Goal: Task Accomplishment & Management: Manage account settings

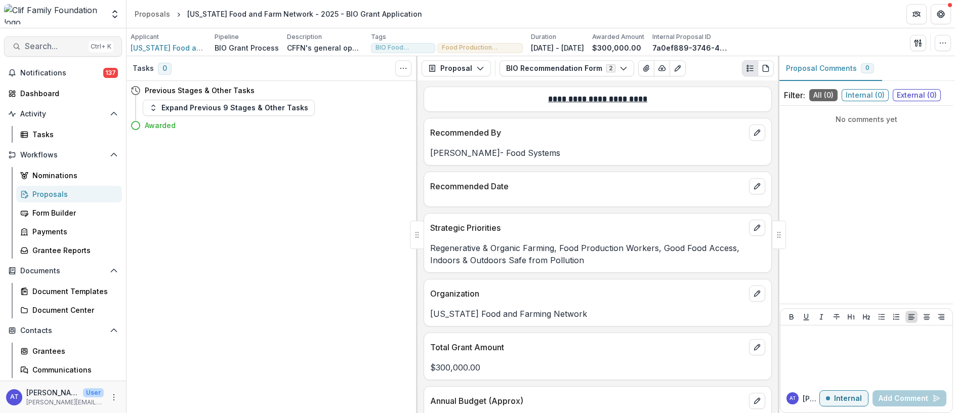
click at [45, 47] on span "Search..." at bounding box center [55, 47] width 60 height 10
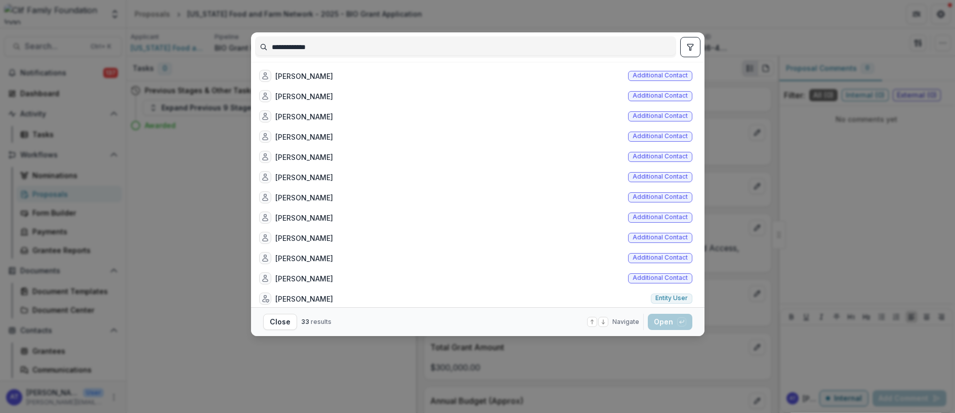
type input "**********"
click at [181, 212] on div "**********" at bounding box center [477, 206] width 955 height 413
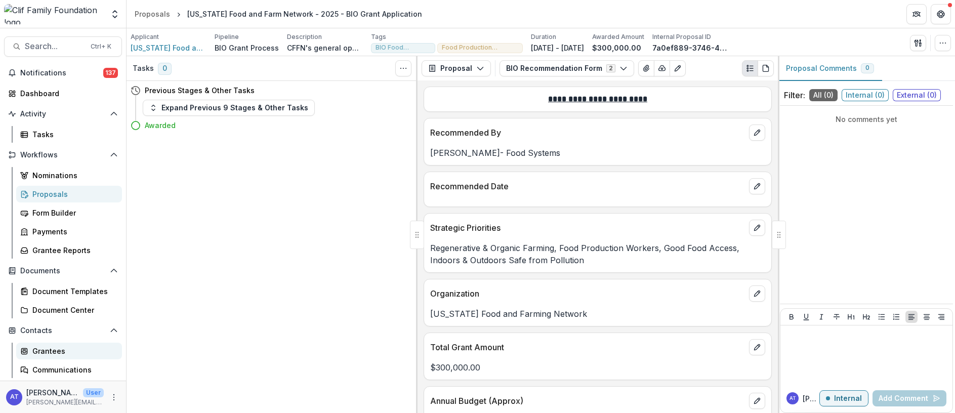
click at [45, 352] on div "Grantees" at bounding box center [72, 351] width 81 height 11
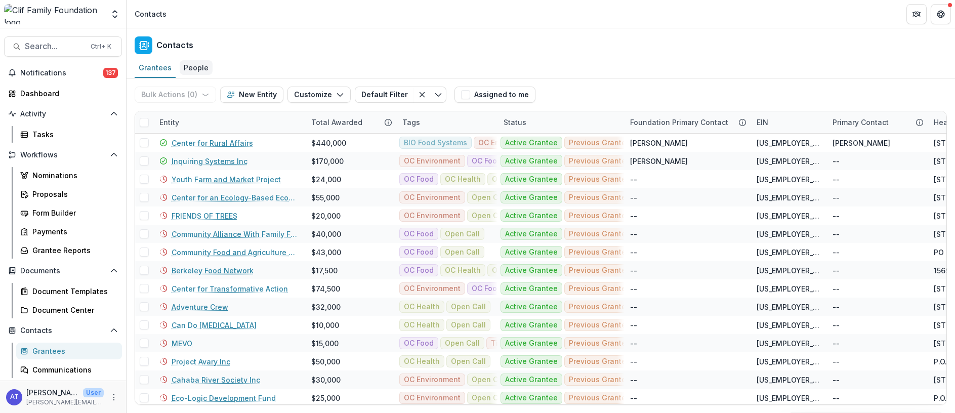
click at [190, 68] on div "People" at bounding box center [196, 67] width 33 height 15
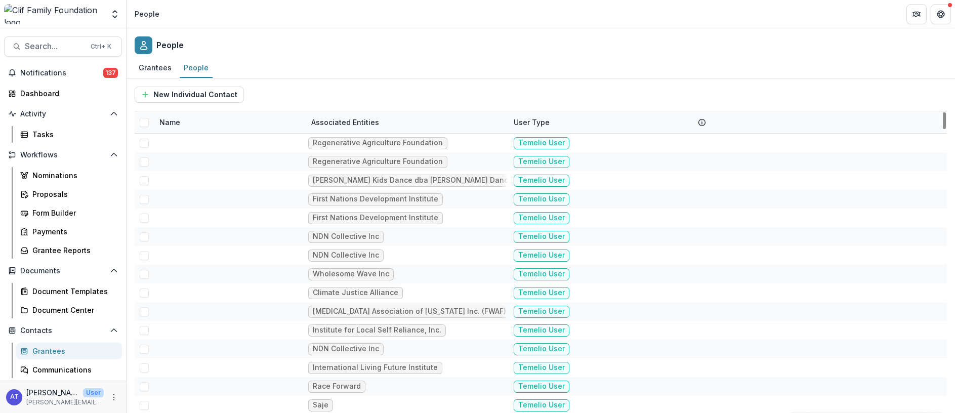
click at [176, 124] on div "Name" at bounding box center [169, 122] width 33 height 11
click at [186, 149] on input at bounding box center [215, 145] width 121 height 16
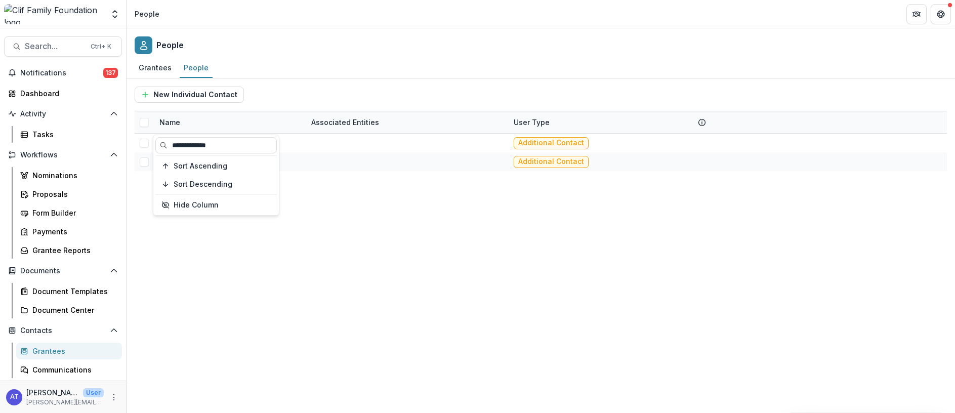
type input "**********"
click at [323, 202] on div "[PERSON_NAME] Additional Contact [PERSON_NAME] Additional Contact" at bounding box center [541, 273] width 812 height 279
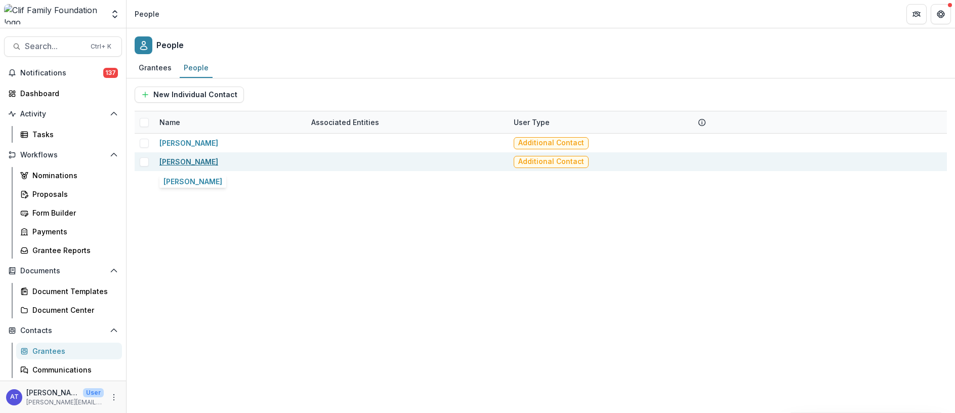
click at [196, 161] on link "[PERSON_NAME]" at bounding box center [188, 161] width 59 height 9
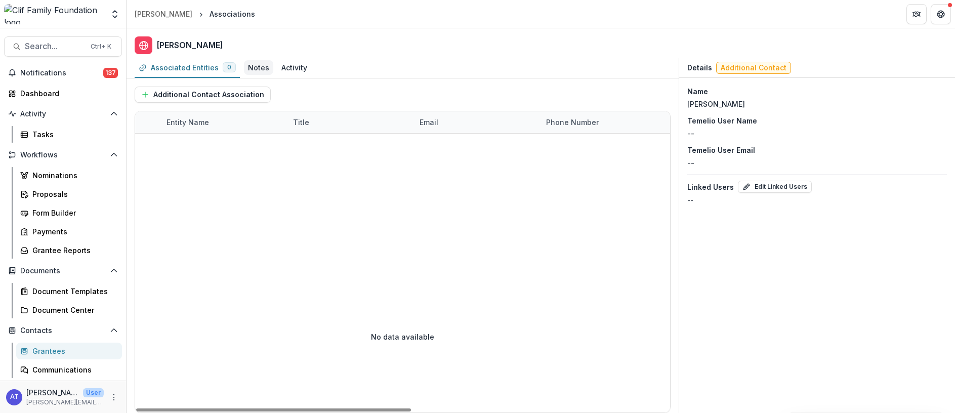
click at [254, 67] on div "Notes" at bounding box center [258, 67] width 21 height 11
click at [189, 68] on div "Associated Entities" at bounding box center [185, 67] width 68 height 11
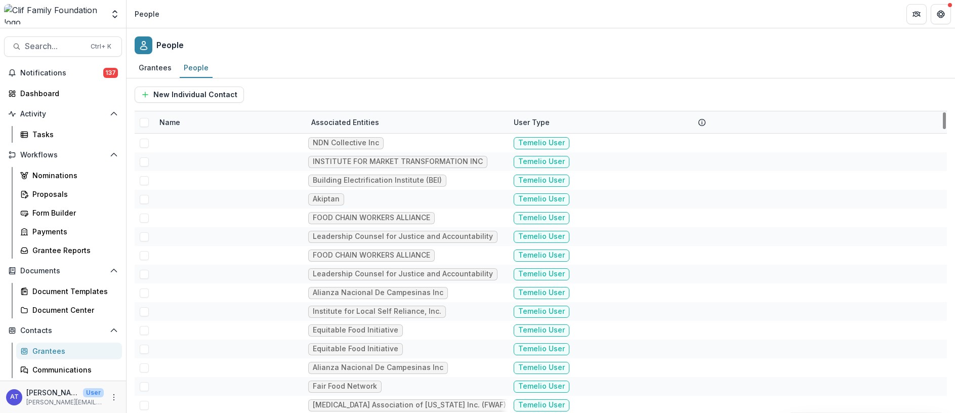
click at [171, 122] on div "Name" at bounding box center [169, 122] width 33 height 11
click at [180, 144] on input at bounding box center [215, 145] width 121 height 16
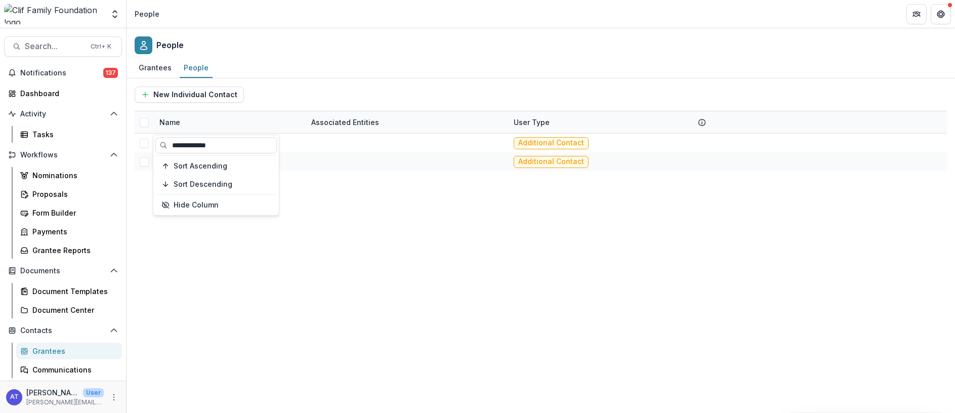
type input "**********"
click at [341, 225] on div "[PERSON_NAME] Additional Contact [PERSON_NAME] Additional Contact" at bounding box center [541, 273] width 812 height 279
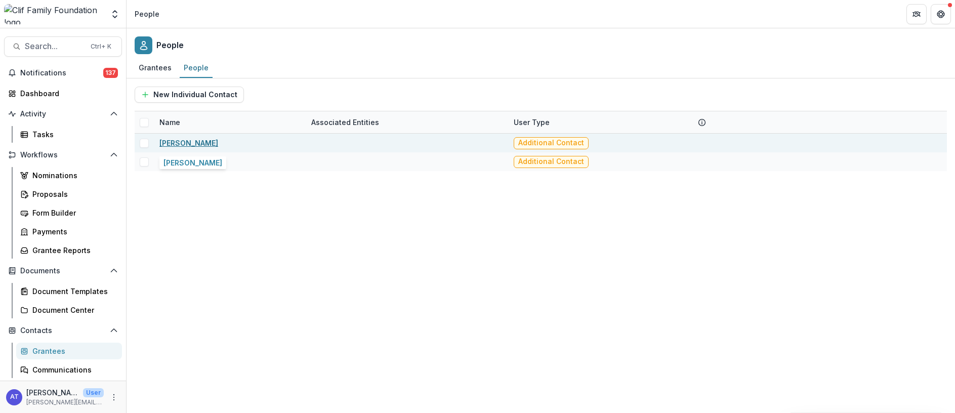
click at [197, 143] on link "[PERSON_NAME]" at bounding box center [188, 143] width 59 height 9
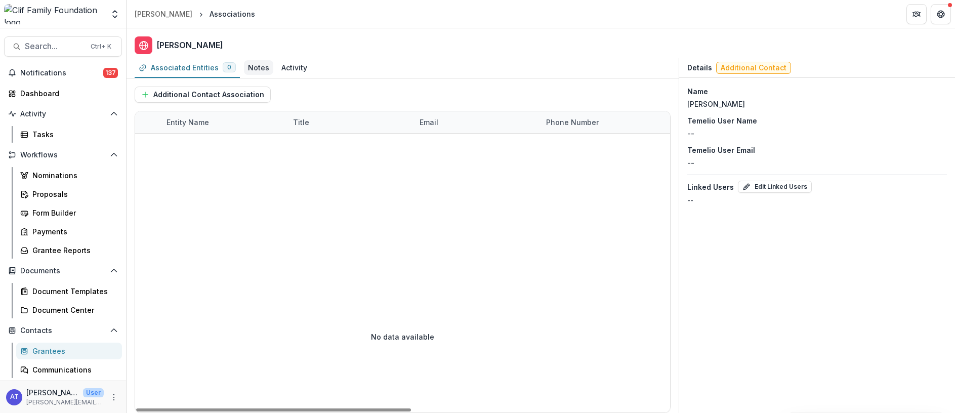
click at [255, 66] on div "Notes" at bounding box center [258, 67] width 21 height 11
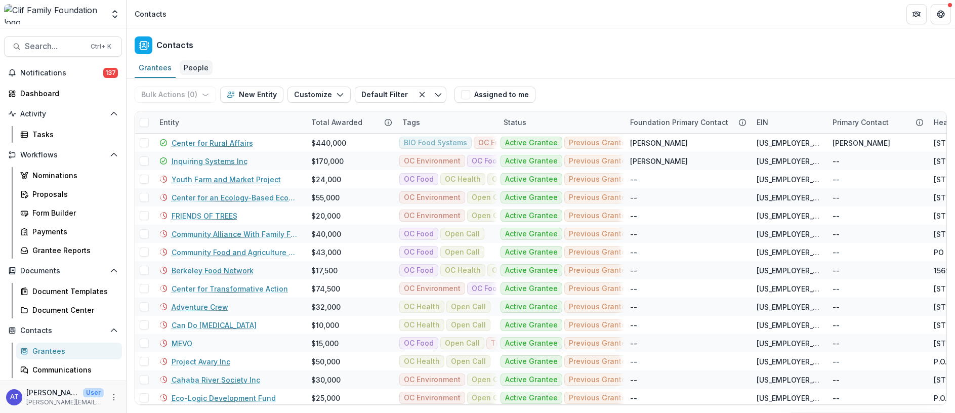
click at [193, 63] on div "People" at bounding box center [196, 67] width 33 height 15
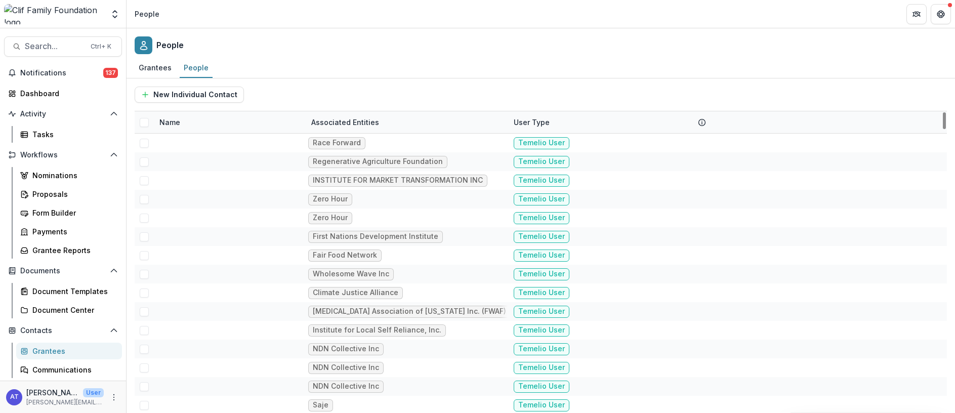
click at [166, 120] on div "Name" at bounding box center [169, 122] width 33 height 11
click at [173, 141] on input at bounding box center [215, 145] width 121 height 16
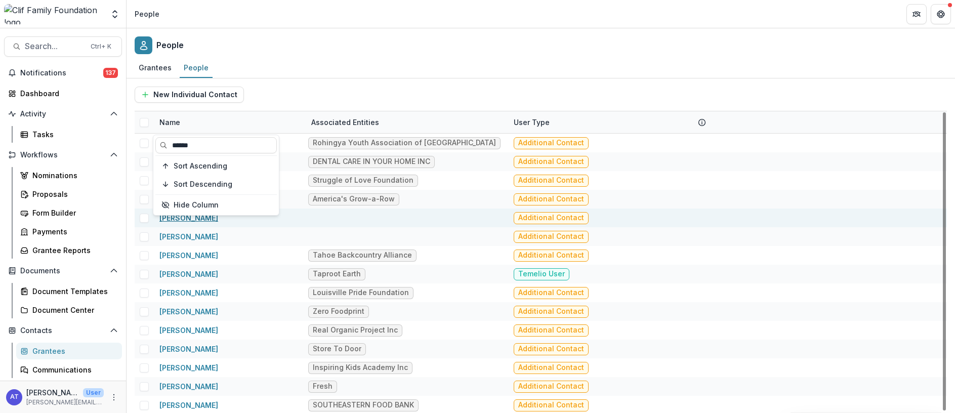
type input "******"
click at [192, 216] on link "[PERSON_NAME]" at bounding box center [188, 218] width 59 height 9
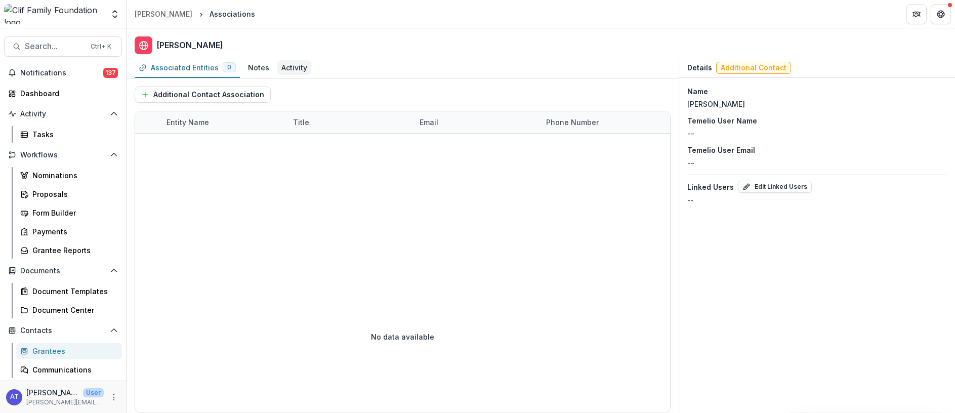
click at [291, 72] on div "Activity" at bounding box center [294, 67] width 26 height 11
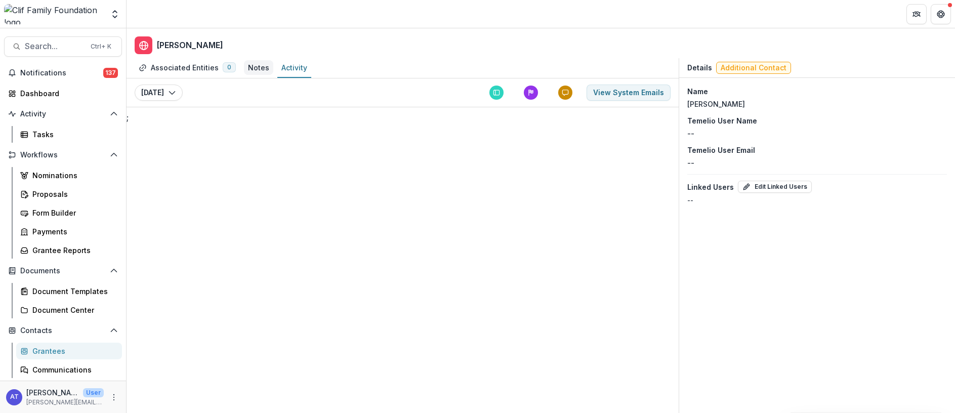
click at [251, 68] on div "Notes" at bounding box center [258, 67] width 21 height 11
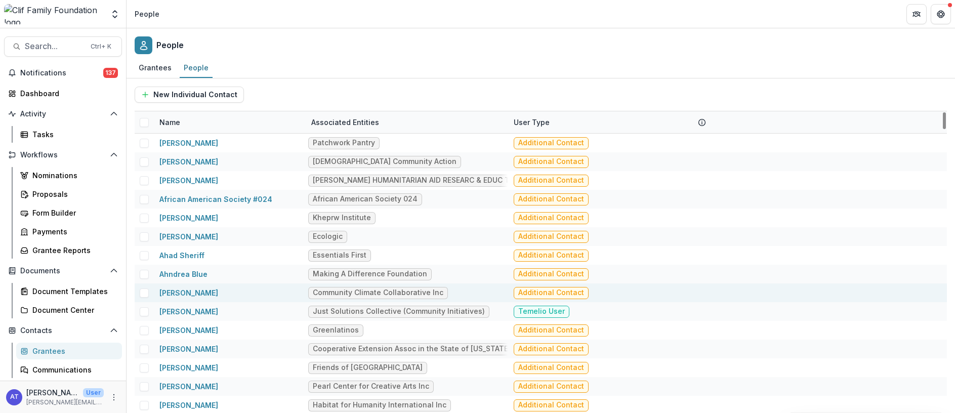
scroll to position [2885, 0]
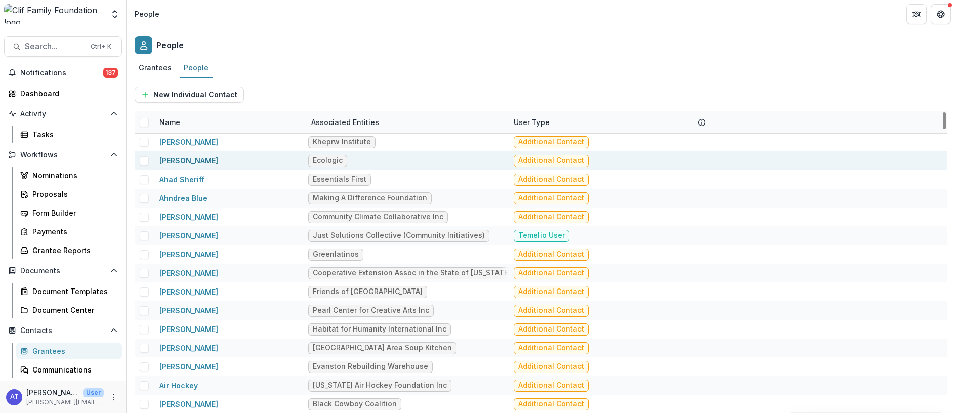
click at [183, 163] on link "[PERSON_NAME]" at bounding box center [188, 160] width 59 height 9
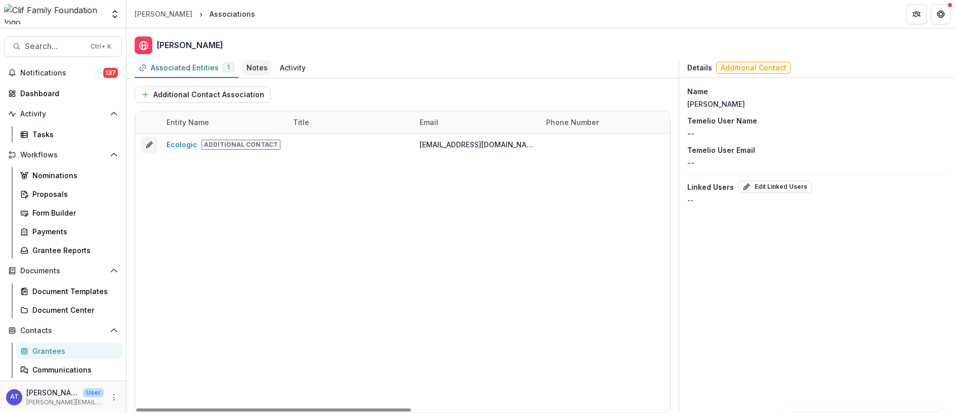
click at [253, 67] on div "Notes" at bounding box center [257, 67] width 21 height 11
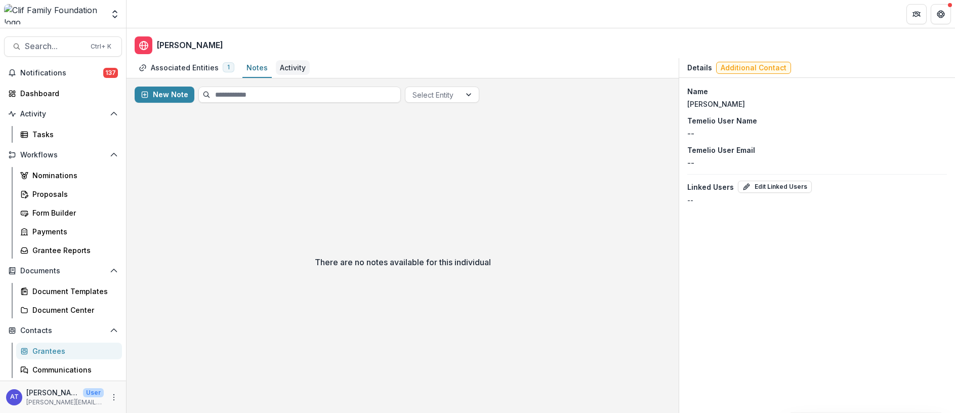
click at [295, 69] on div "Activity" at bounding box center [293, 67] width 26 height 11
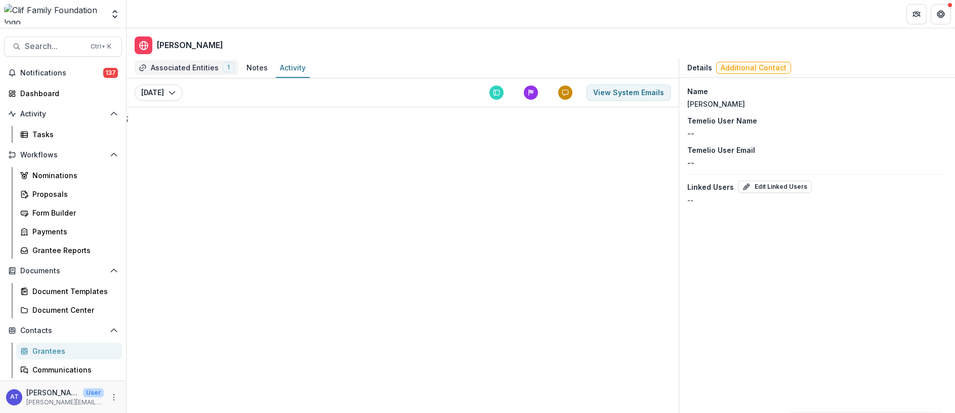
click at [189, 69] on div "Associated Entities" at bounding box center [185, 67] width 68 height 11
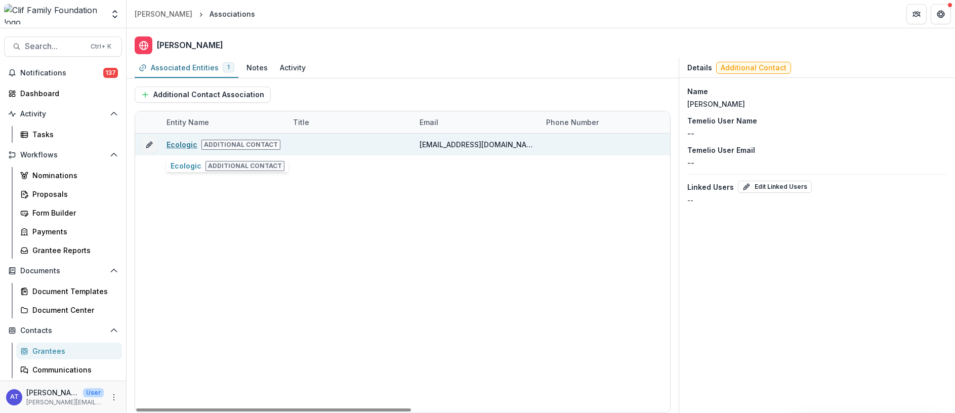
click at [183, 147] on link "Ecologic" at bounding box center [182, 144] width 31 height 9
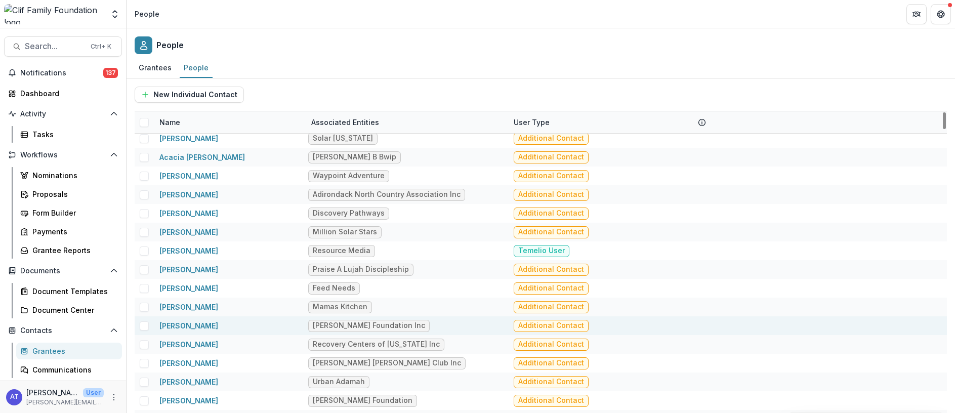
scroll to position [2126, 0]
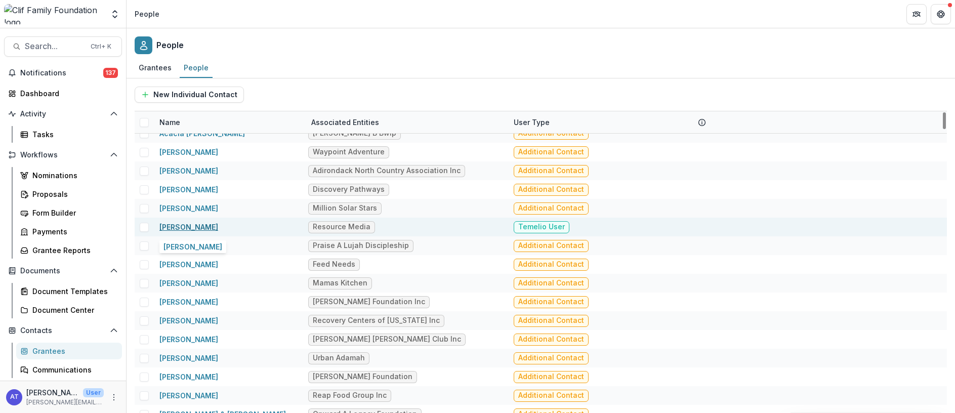
click at [184, 227] on link "[PERSON_NAME]" at bounding box center [188, 227] width 59 height 9
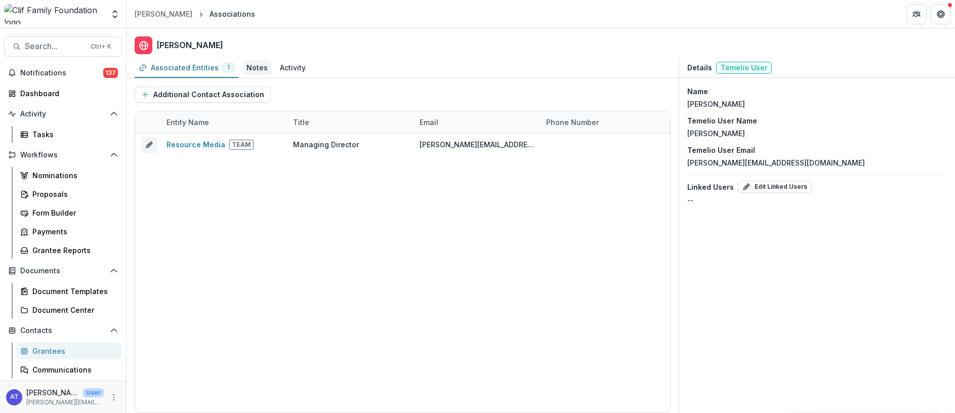
click at [256, 69] on div "Notes" at bounding box center [257, 67] width 21 height 11
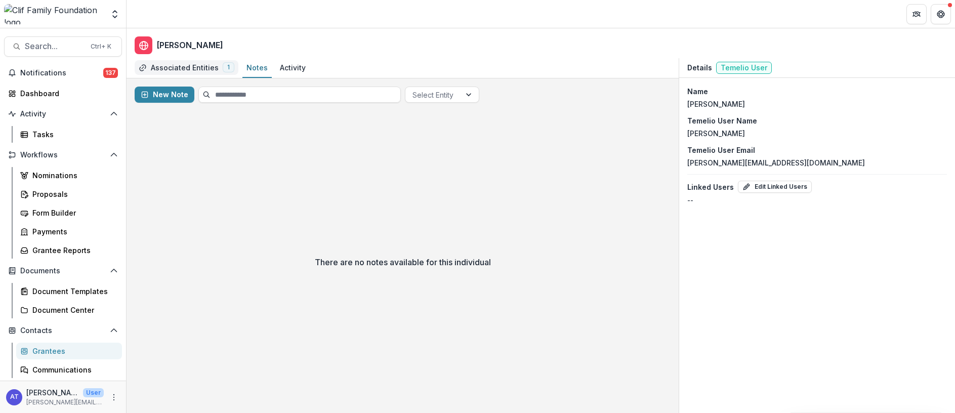
click at [183, 68] on div "Associated Entities" at bounding box center [185, 67] width 68 height 11
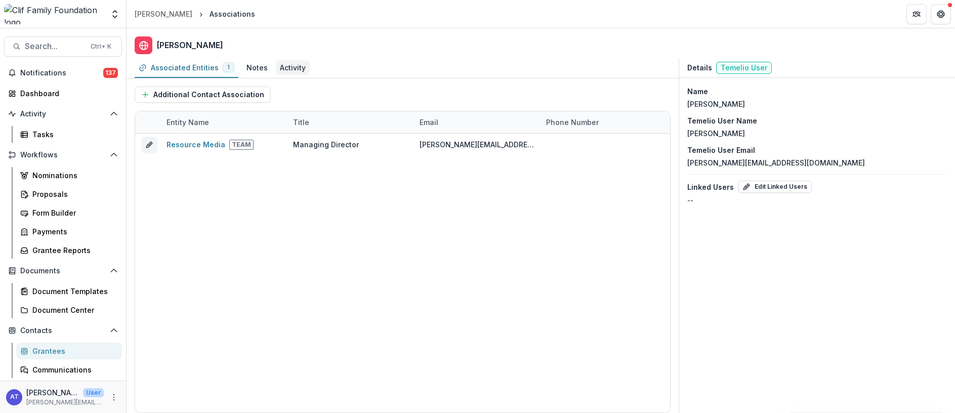
click at [290, 69] on div "Activity" at bounding box center [293, 67] width 26 height 11
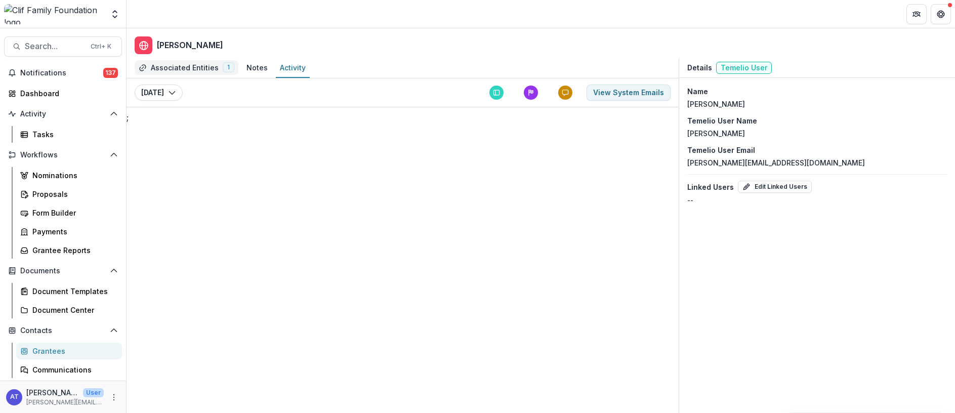
click at [184, 66] on div "Associated Entities" at bounding box center [185, 67] width 68 height 11
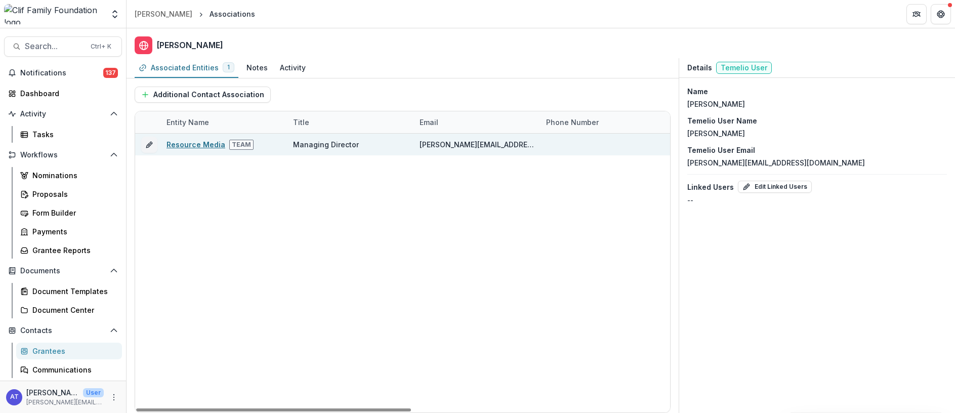
click at [186, 146] on link "Resource Media" at bounding box center [196, 144] width 59 height 9
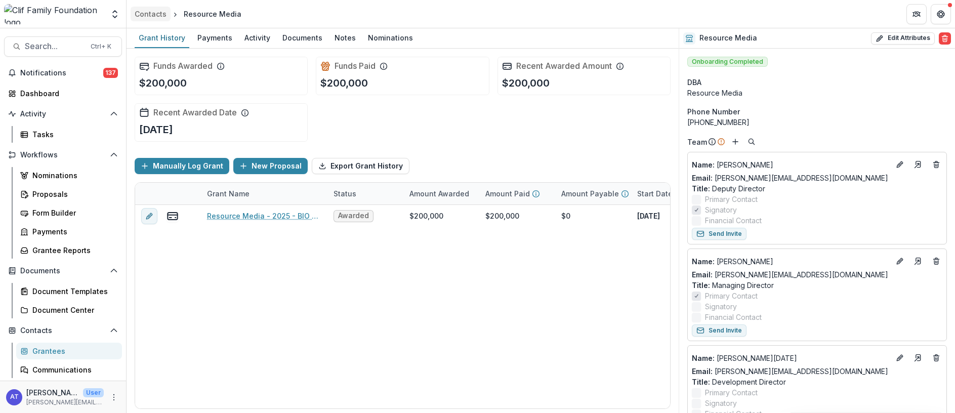
click at [155, 15] on div "Contacts" at bounding box center [151, 14] width 32 height 11
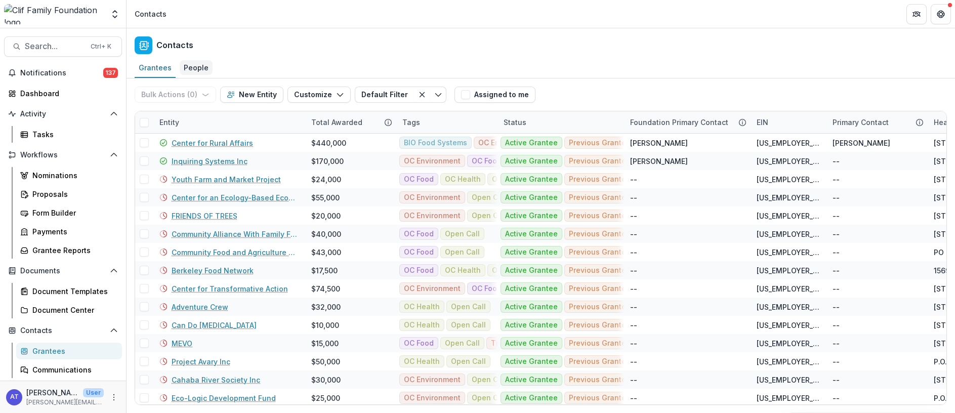
click at [188, 66] on div "People" at bounding box center [196, 67] width 33 height 15
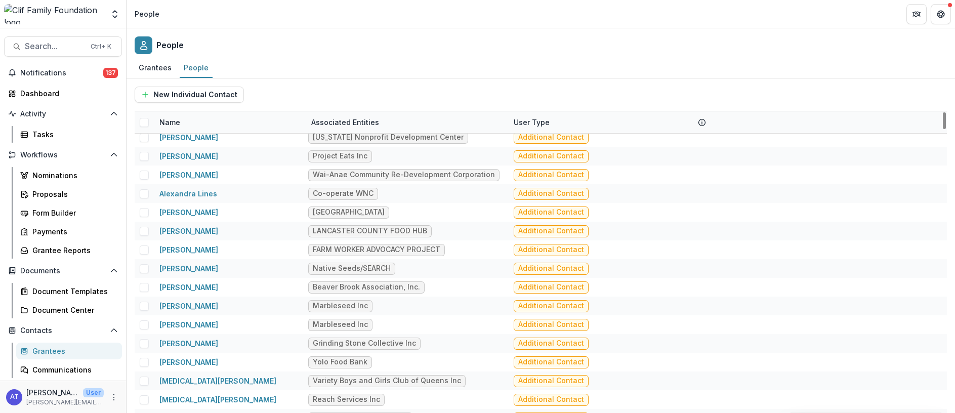
scroll to position [4480, 0]
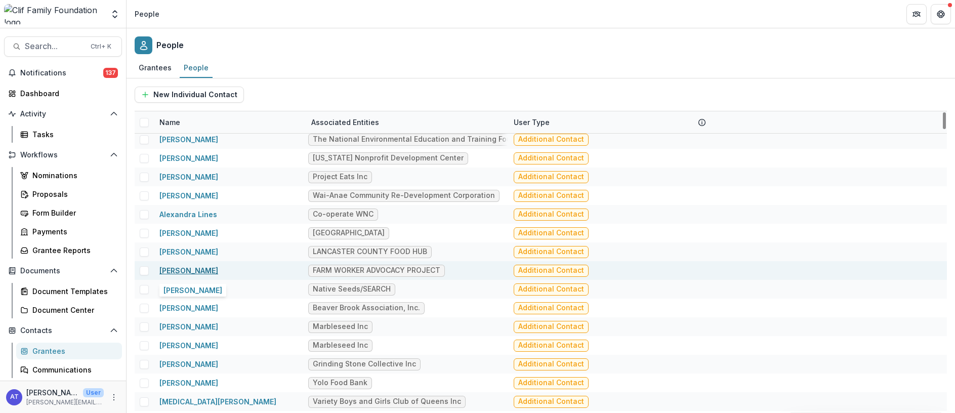
click at [198, 269] on link "[PERSON_NAME]" at bounding box center [188, 270] width 59 height 9
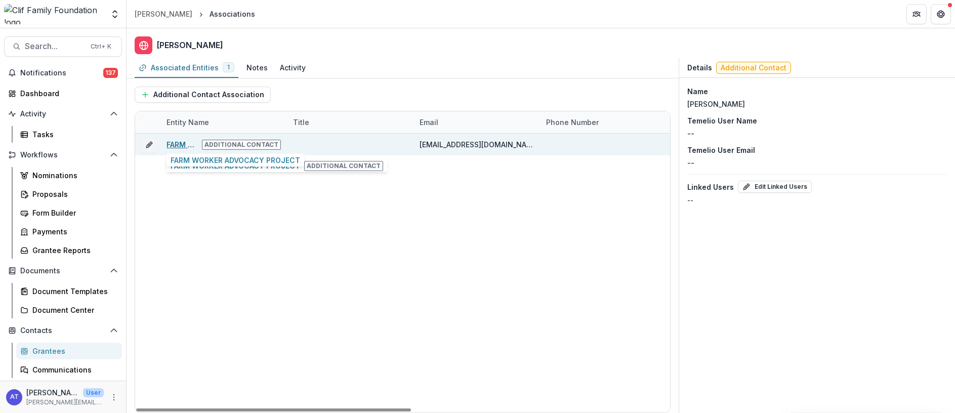
click at [181, 145] on link "FARM WORKER ADVOCACY PROJECT" at bounding box center [232, 144] width 130 height 9
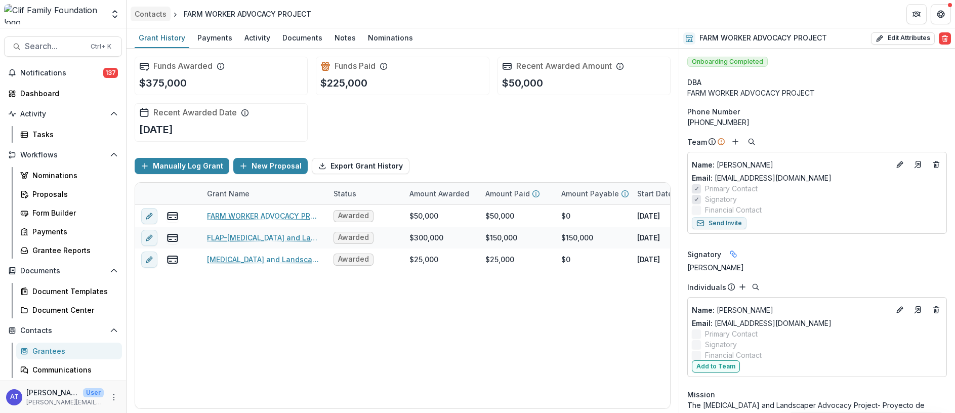
click at [148, 11] on div "Contacts" at bounding box center [151, 14] width 32 height 11
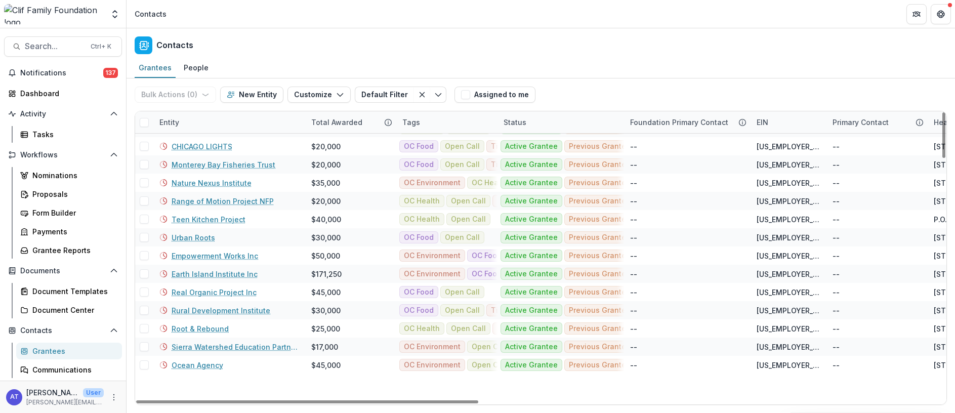
scroll to position [152, 0]
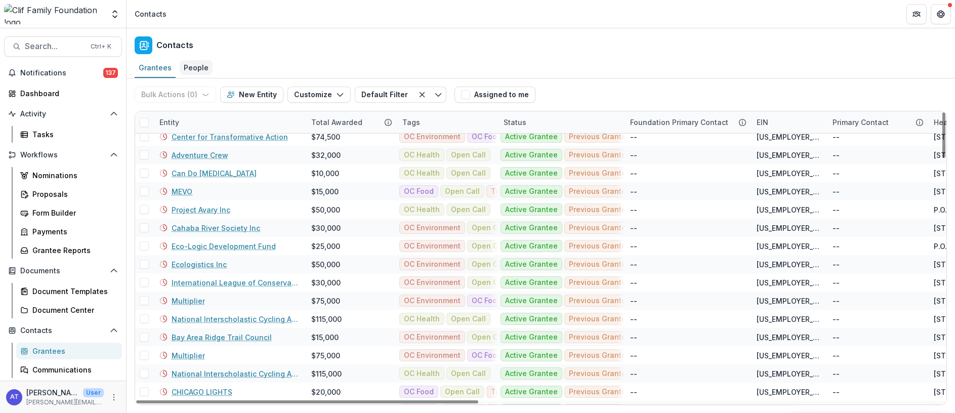
click at [188, 67] on div "People" at bounding box center [196, 67] width 33 height 15
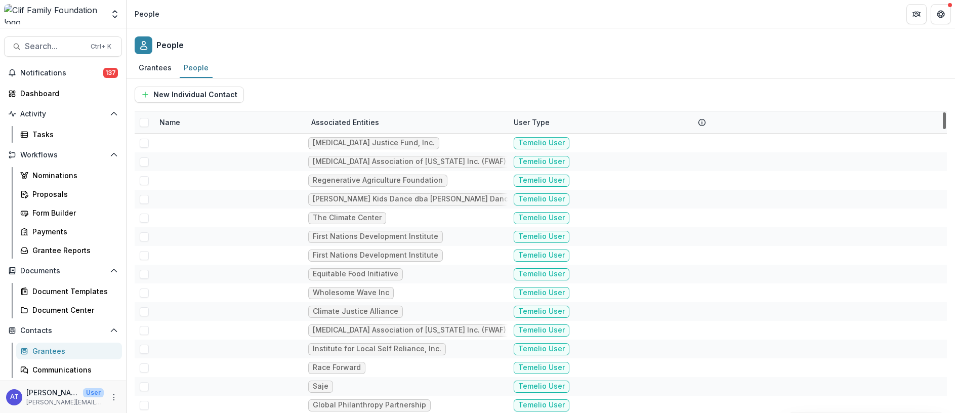
drag, startPoint x: 944, startPoint y: 133, endPoint x: 945, endPoint y: 76, distance: 57.2
click at [945, 112] on div at bounding box center [944, 120] width 3 height 17
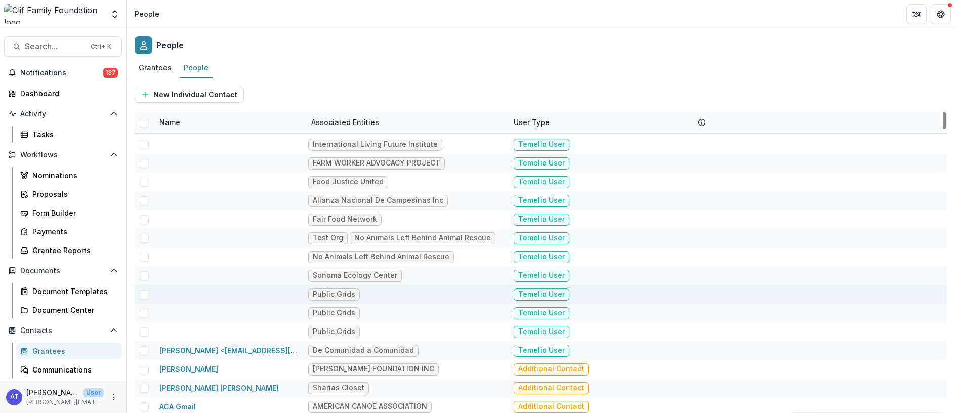
scroll to position [911, 0]
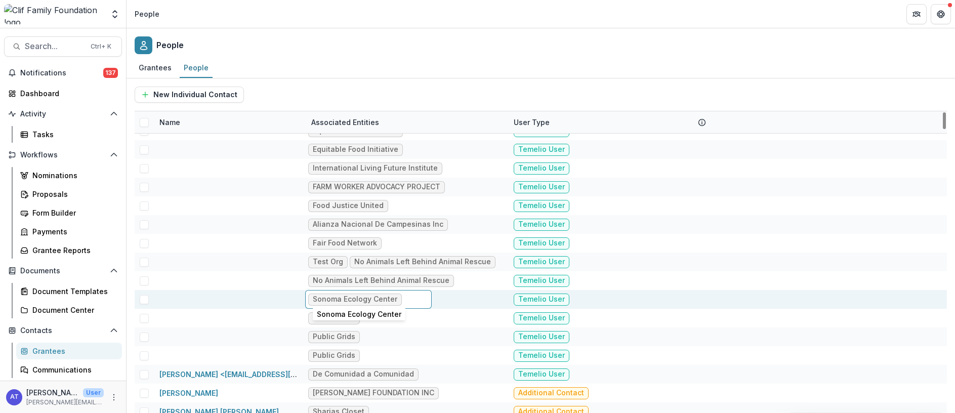
click at [337, 296] on div "Sonoma Ecology Center" at bounding box center [355, 299] width 85 height 9
click at [368, 297] on div "Sonoma Ecology Center" at bounding box center [355, 299] width 85 height 9
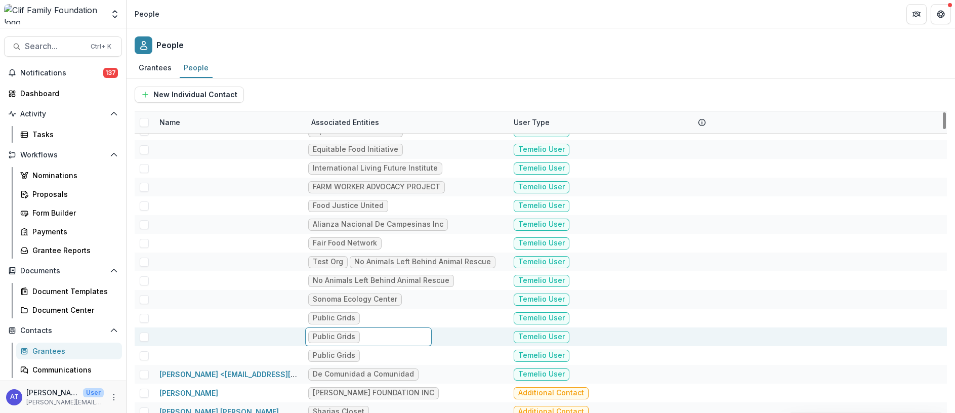
click at [427, 328] on div "Public Grids" at bounding box center [368, 336] width 127 height 19
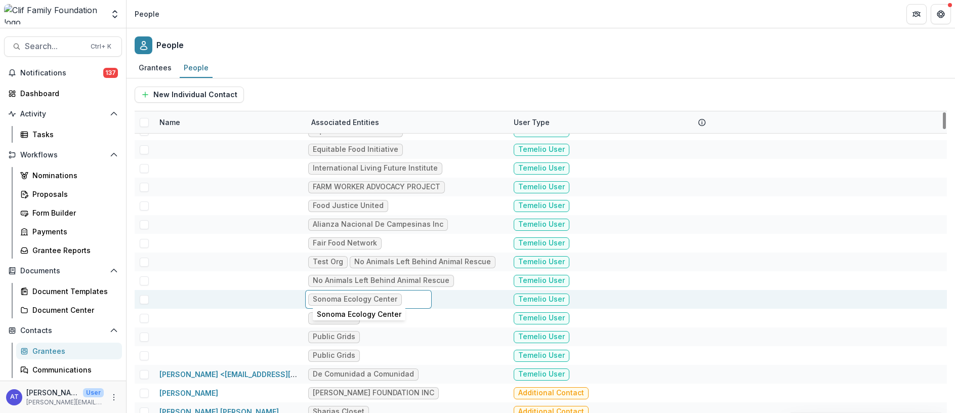
click at [320, 298] on div "Sonoma Ecology Center" at bounding box center [355, 299] width 85 height 9
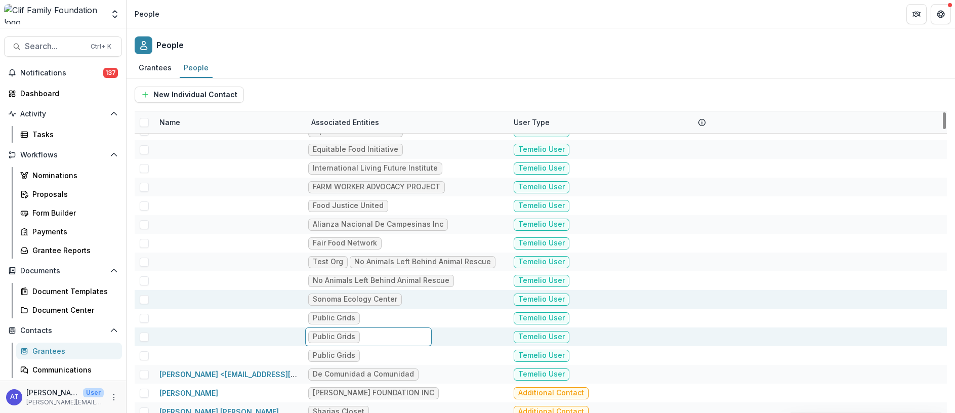
click at [454, 331] on div "Public Grids" at bounding box center [406, 336] width 202 height 19
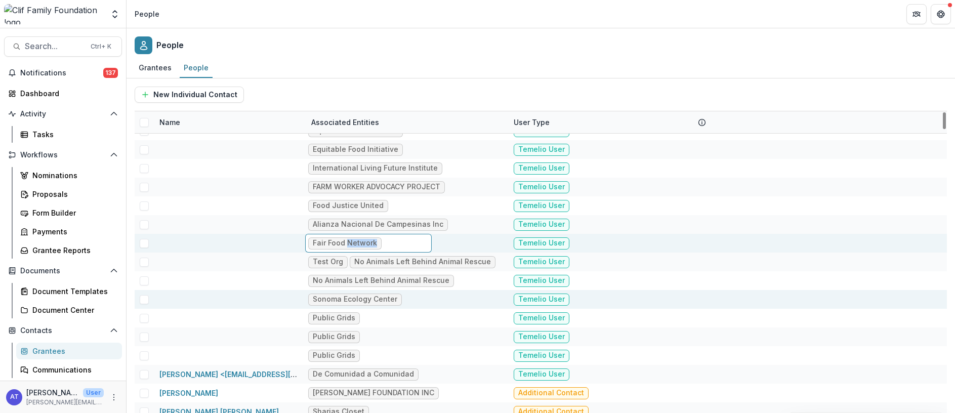
click at [357, 238] on span "Fair Food Network" at bounding box center [344, 243] width 73 height 12
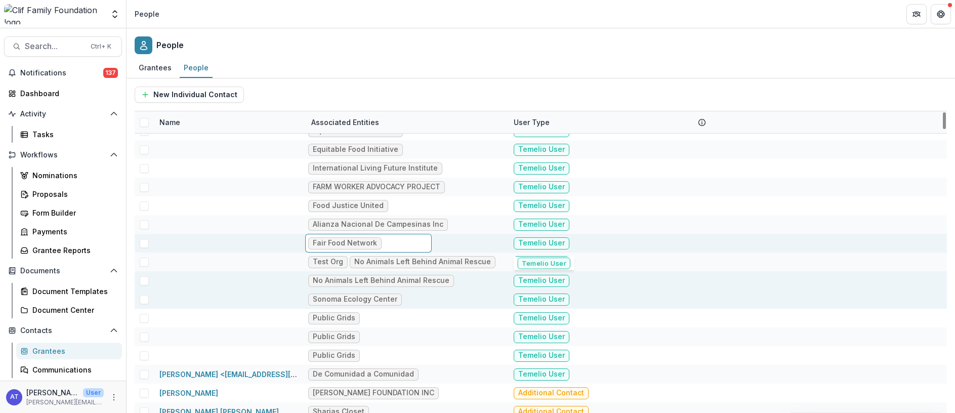
click at [707, 284] on div "Temelio User" at bounding box center [609, 280] width 202 height 19
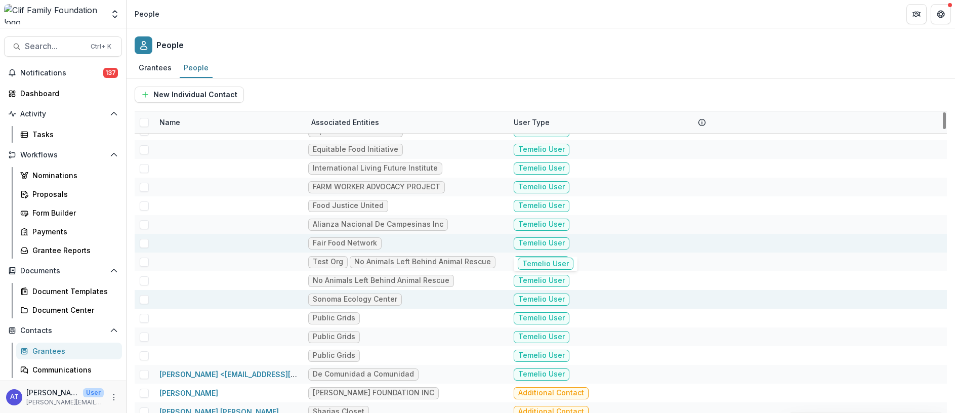
click at [537, 244] on span "Temelio User" at bounding box center [542, 243] width 56 height 12
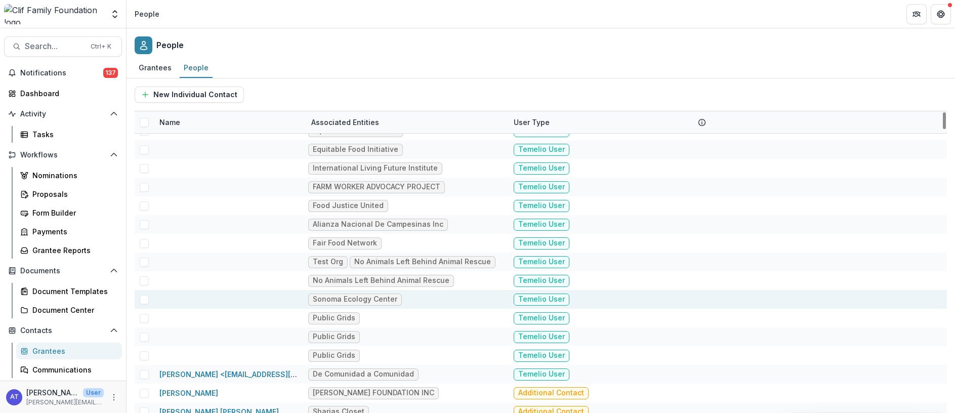
click at [435, 248] on div "Fair Food Network" at bounding box center [406, 243] width 202 height 19
click at [335, 243] on div "Fair Food Network" at bounding box center [345, 243] width 64 height 9
click at [480, 302] on div "Sonoma Ecology Center" at bounding box center [406, 299] width 202 height 19
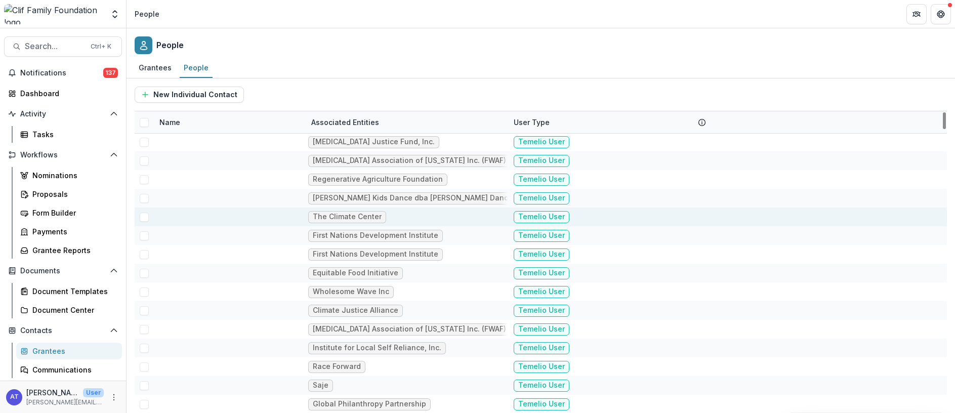
scroll to position [0, 0]
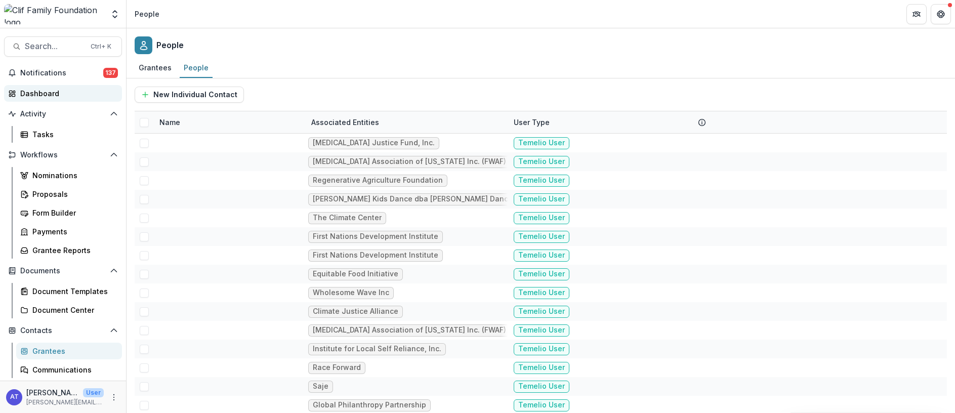
click at [42, 91] on div "Dashboard" at bounding box center [67, 93] width 94 height 11
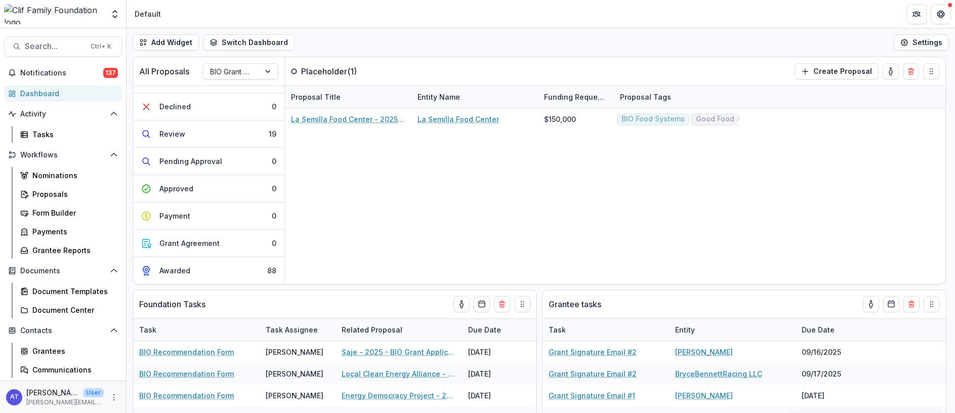
click at [39, 96] on div "Dashboard" at bounding box center [67, 93] width 94 height 11
click at [54, 349] on div "Grantees" at bounding box center [72, 351] width 81 height 11
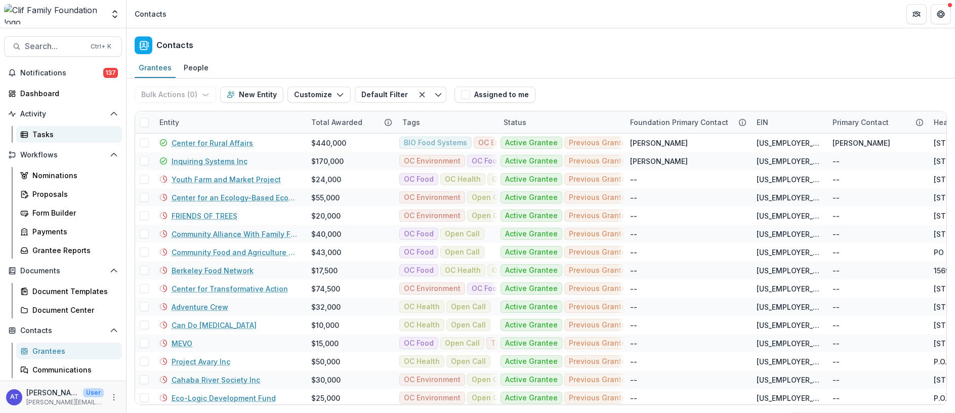
click at [36, 138] on div "Tasks" at bounding box center [72, 134] width 81 height 11
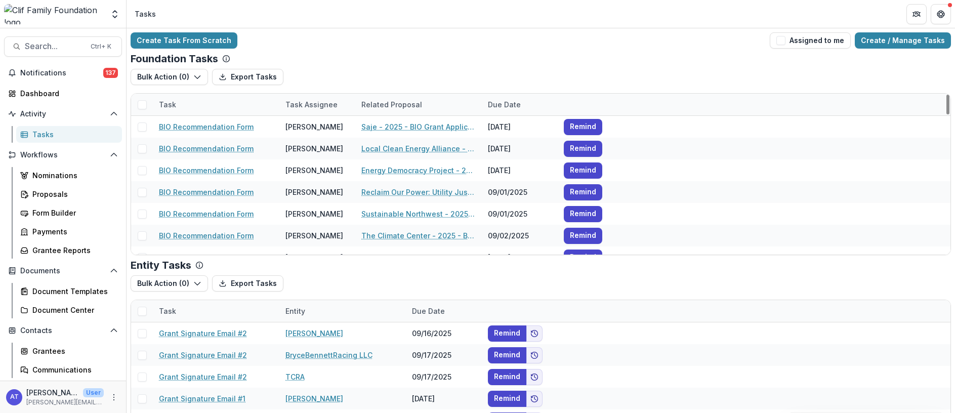
scroll to position [57, 0]
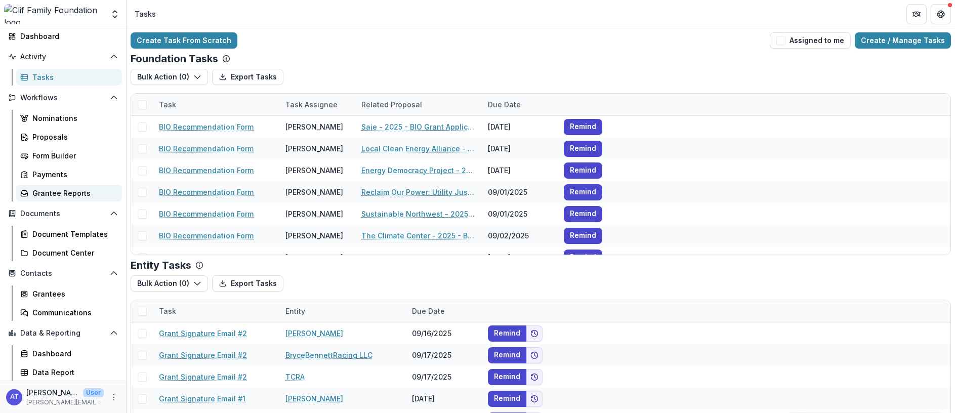
click at [50, 196] on div "Grantee Reports" at bounding box center [72, 193] width 81 height 11
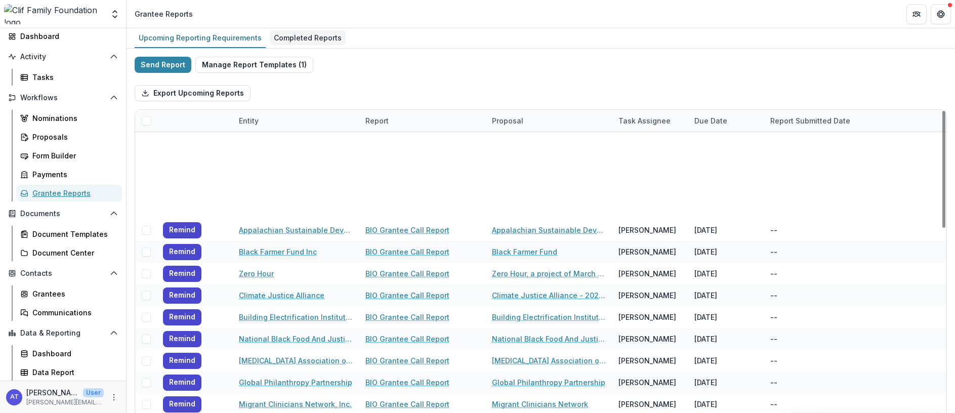
scroll to position [304, 0]
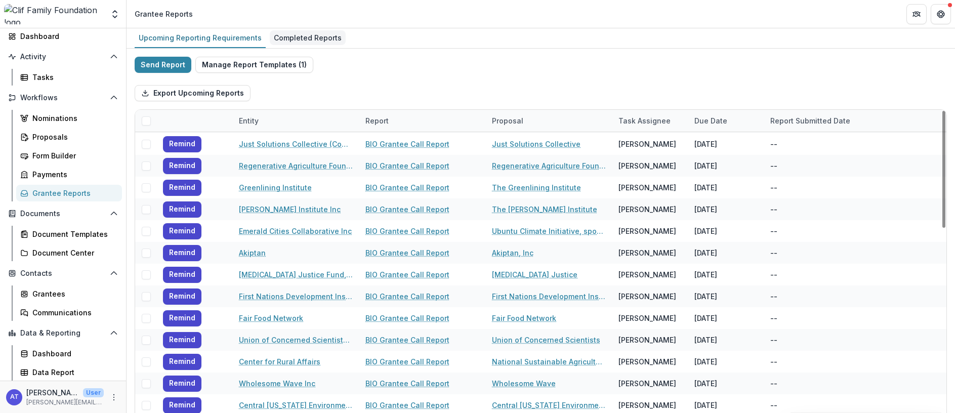
click at [281, 35] on div "Completed Reports" at bounding box center [308, 37] width 76 height 15
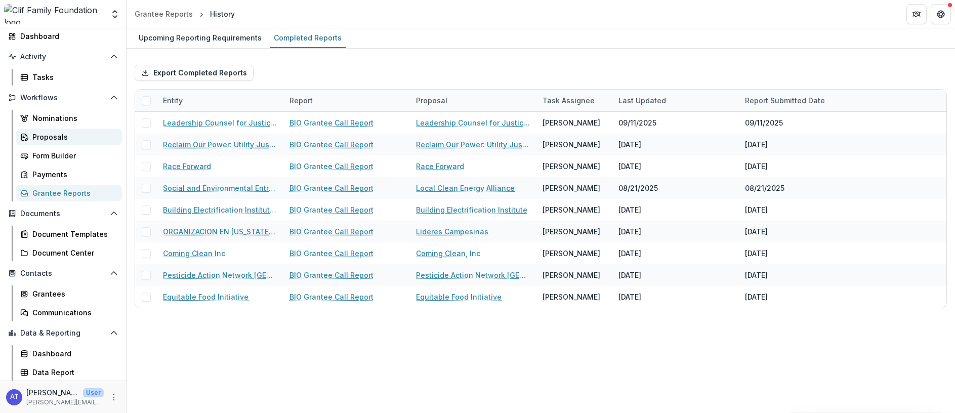
click at [45, 139] on div "Proposals" at bounding box center [72, 137] width 81 height 11
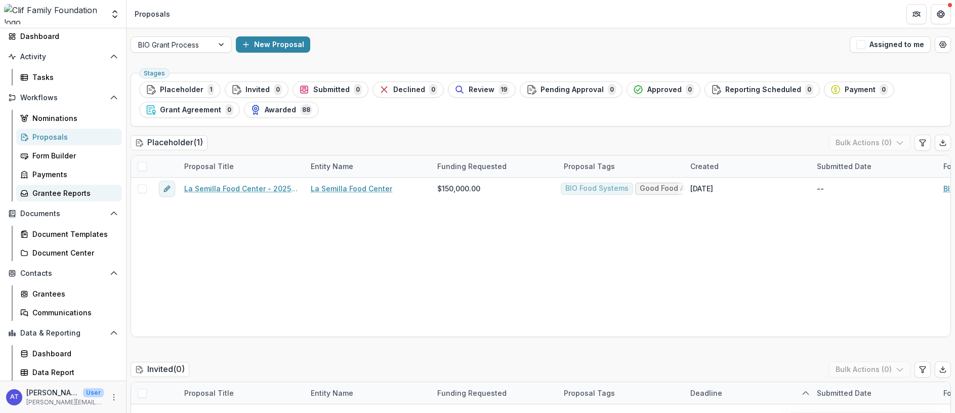
click at [50, 196] on div "Grantee Reports" at bounding box center [72, 193] width 81 height 11
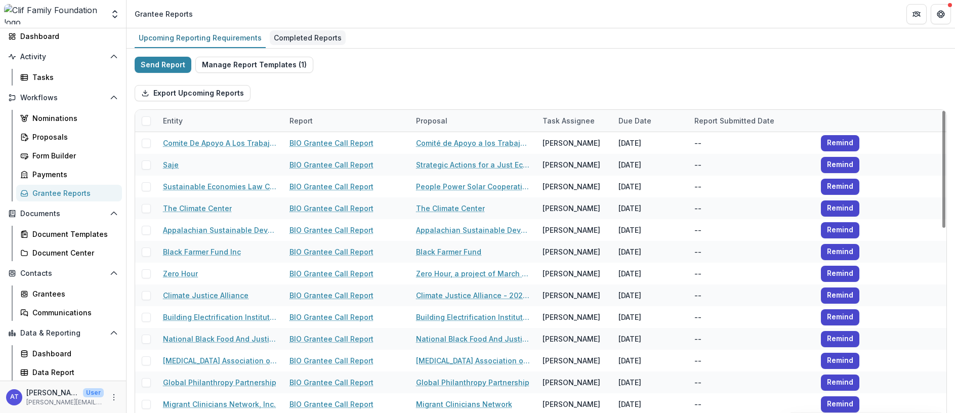
click at [297, 40] on div "Completed Reports" at bounding box center [308, 37] width 76 height 15
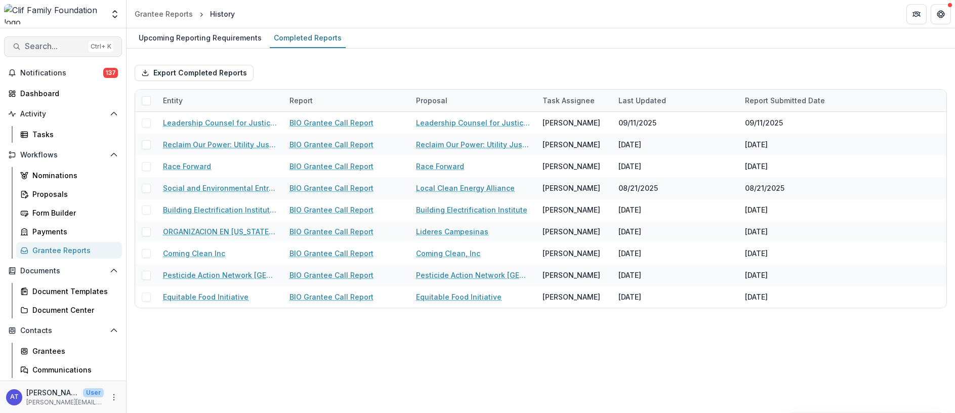
click at [50, 42] on span "Search..." at bounding box center [55, 47] width 60 height 10
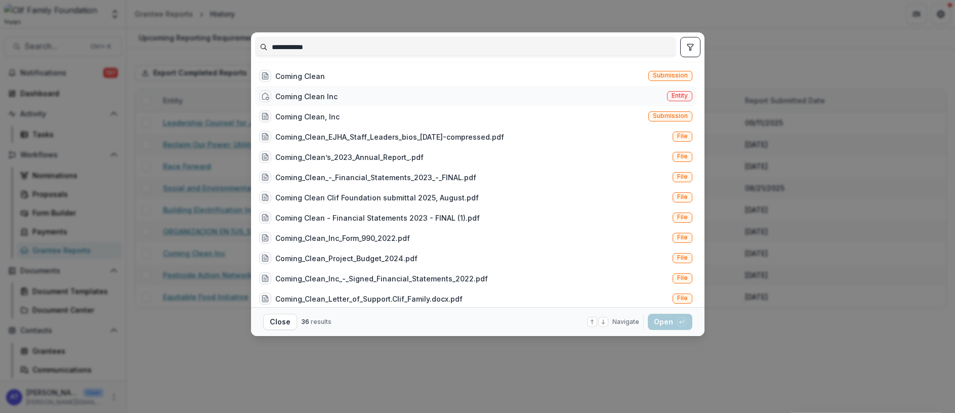
type input "**********"
click at [306, 96] on div "Coming Clean Inc" at bounding box center [306, 96] width 62 height 11
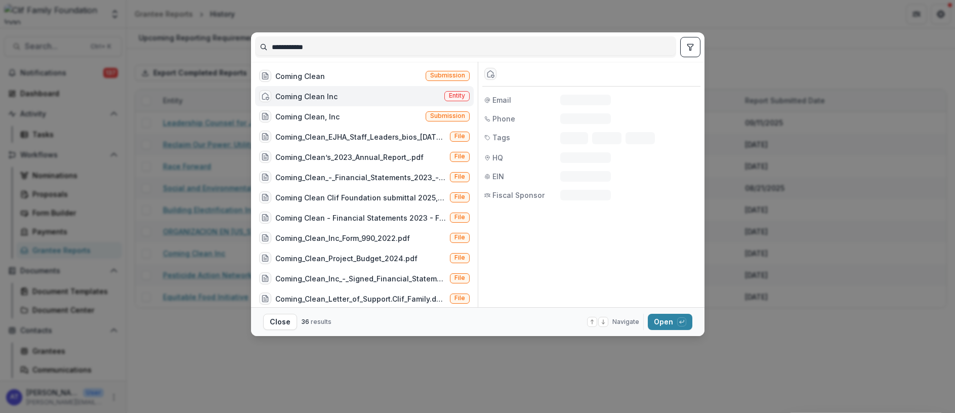
click at [300, 97] on div "Coming Clean Inc" at bounding box center [306, 96] width 62 height 11
click at [664, 320] on button "Open with enter key" at bounding box center [670, 322] width 45 height 16
click at [667, 322] on button "Open with enter key" at bounding box center [670, 322] width 45 height 16
click at [665, 321] on button "Open with enter key" at bounding box center [670, 322] width 45 height 16
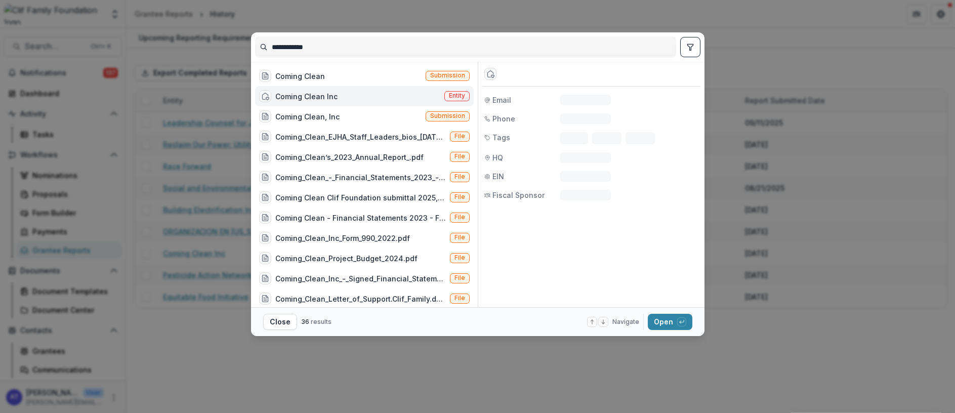
click at [665, 321] on button "Open with enter key" at bounding box center [670, 322] width 45 height 16
click at [661, 317] on button "Open with enter key" at bounding box center [670, 322] width 45 height 16
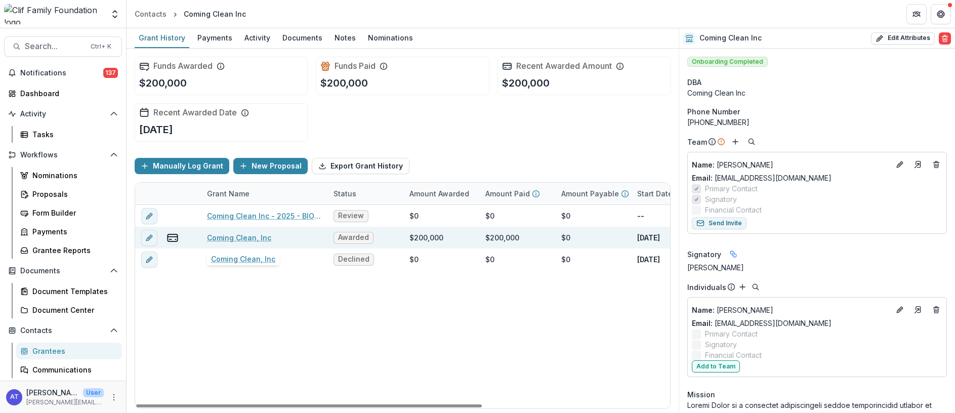
click at [228, 238] on link "Coming Clean, Inc" at bounding box center [239, 237] width 64 height 11
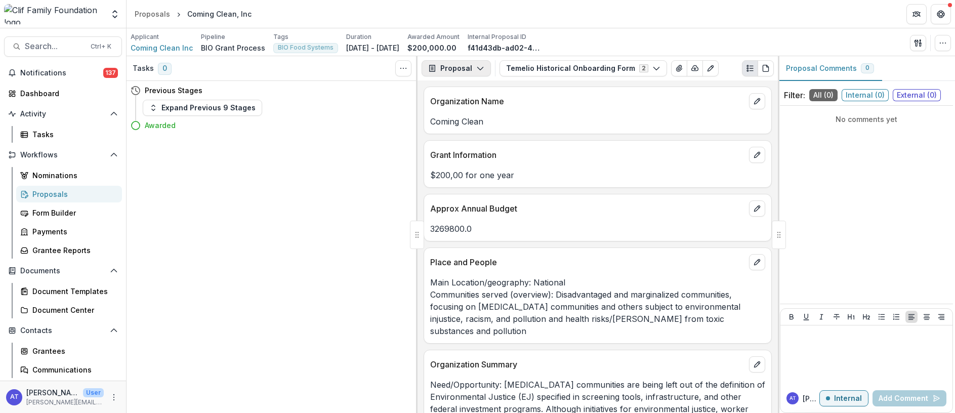
click at [483, 66] on button "Proposal" at bounding box center [456, 68] width 69 height 16
click at [579, 172] on p "$200,00 for one year" at bounding box center [597, 175] width 335 height 12
click at [478, 63] on button "Proposal" at bounding box center [456, 68] width 69 height 16
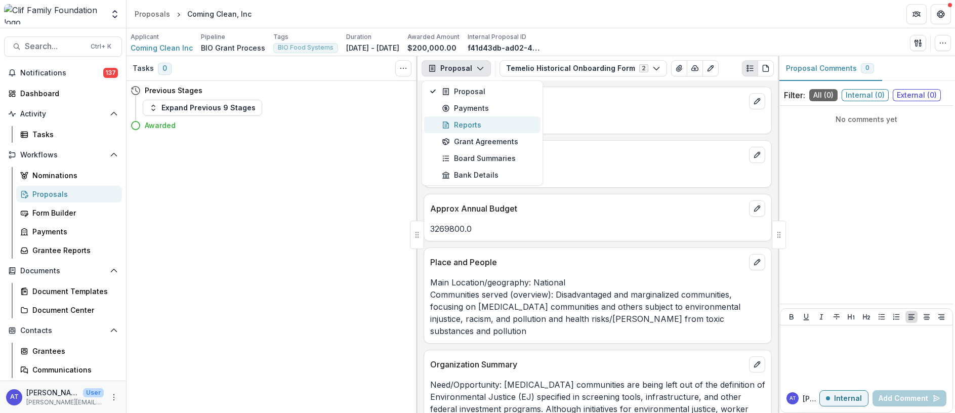
click at [472, 125] on div "Reports" at bounding box center [488, 124] width 93 height 11
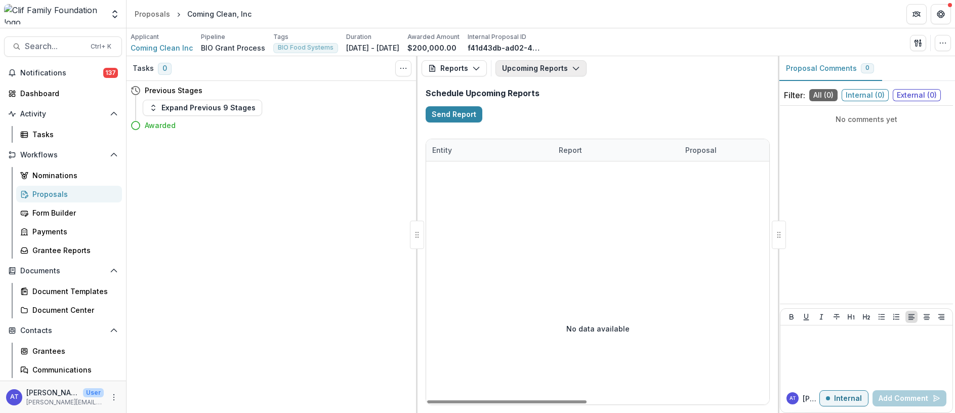
click at [545, 69] on button "Upcoming Reports" at bounding box center [541, 68] width 91 height 16
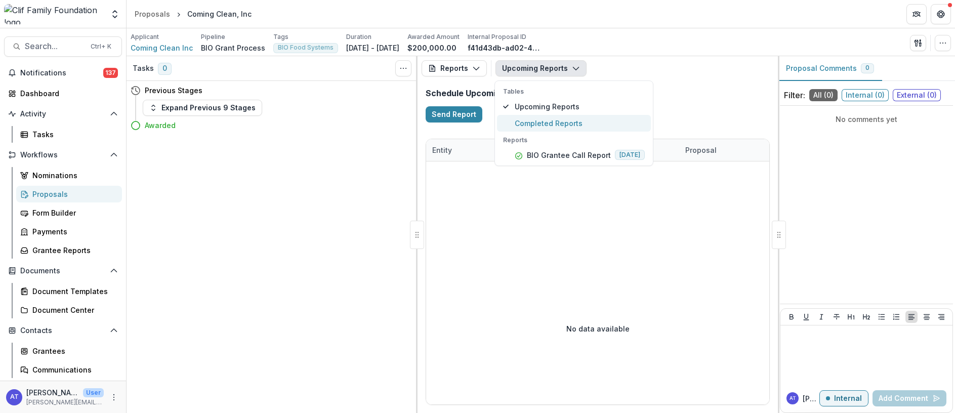
click at [540, 126] on span "Completed Reports" at bounding box center [580, 123] width 130 height 11
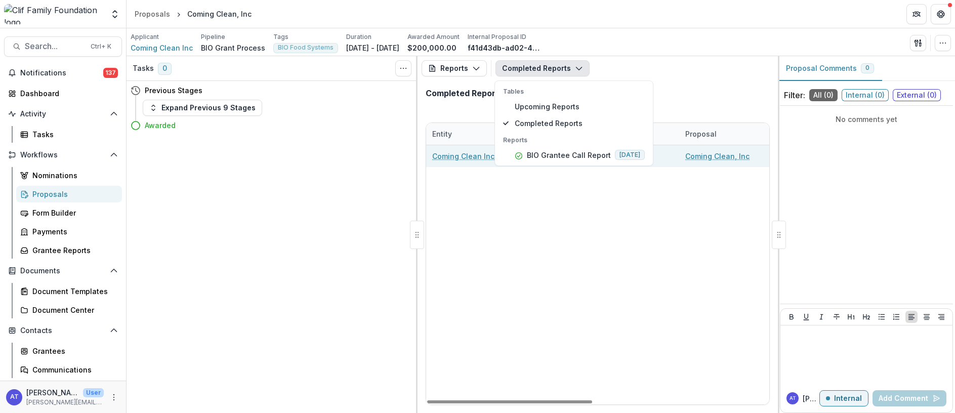
click at [463, 156] on link "Coming Clean Inc" at bounding box center [463, 156] width 62 height 11
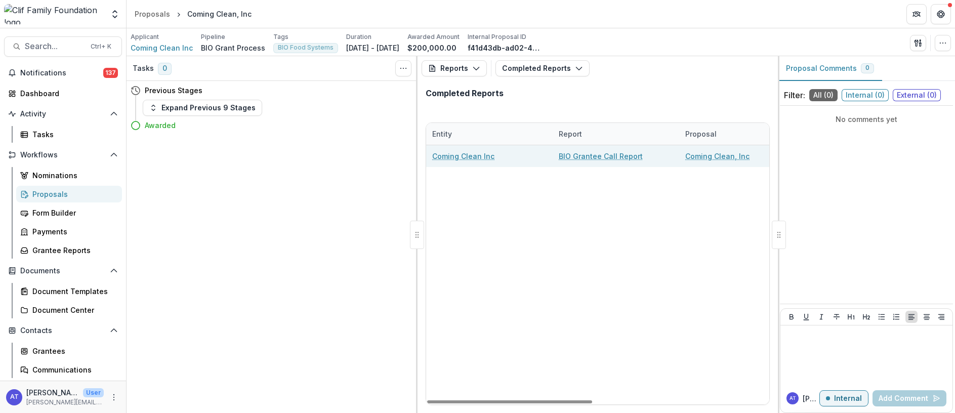
click at [586, 153] on link "BIO Grantee Call Report" at bounding box center [601, 156] width 84 height 11
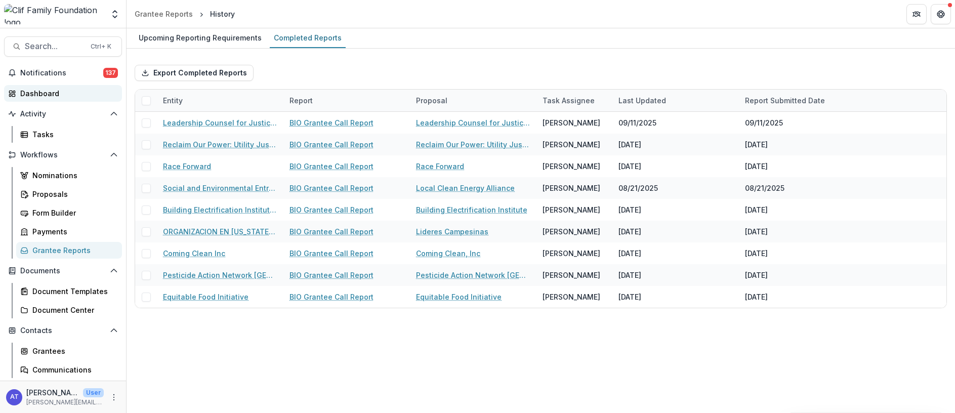
click at [38, 96] on div "Dashboard" at bounding box center [67, 93] width 94 height 11
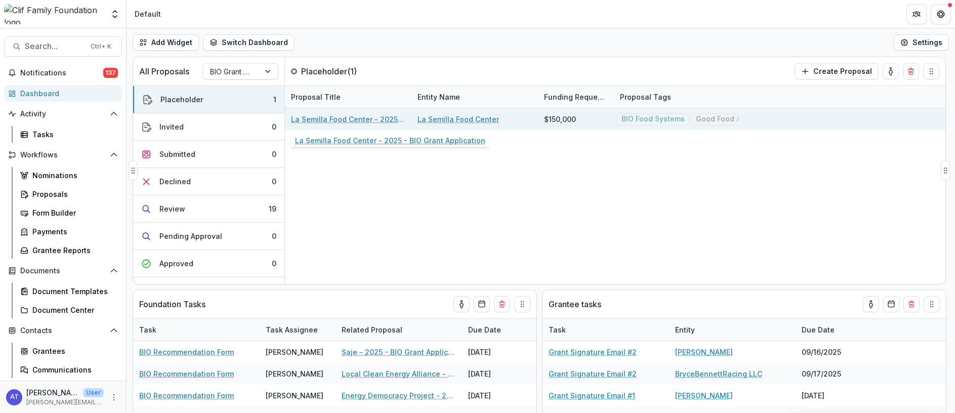
click at [340, 121] on link "La Semilla Food Center - 2025 - BIO Grant Application" at bounding box center [348, 119] width 114 height 11
click at [337, 117] on link "La Semilla Food Center - 2025 - BIO Grant Application" at bounding box center [348, 119] width 114 height 11
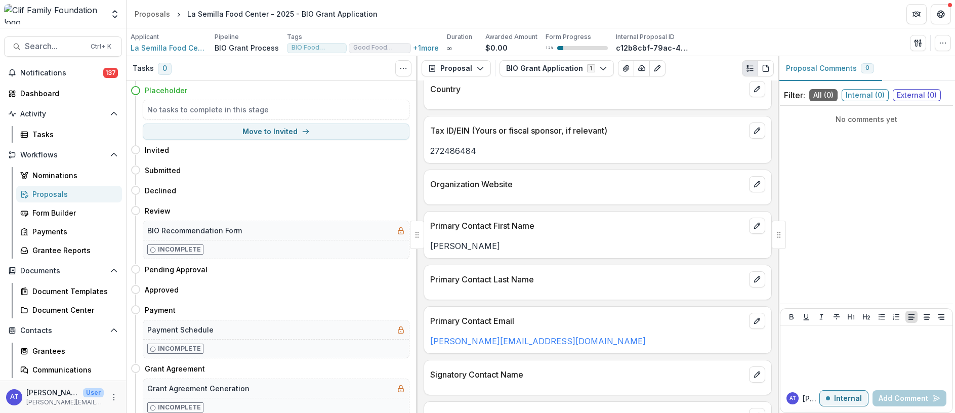
scroll to position [228, 0]
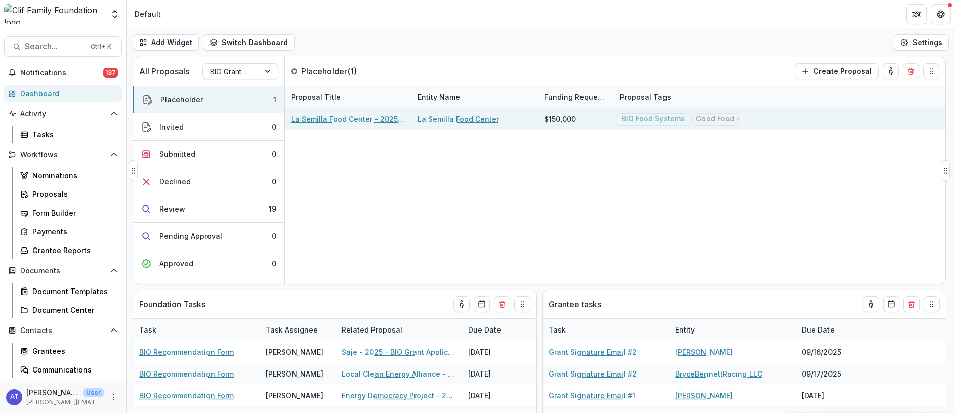
click at [312, 116] on link "La Semilla Food Center - 2025 - BIO Grant Application" at bounding box center [348, 119] width 114 height 11
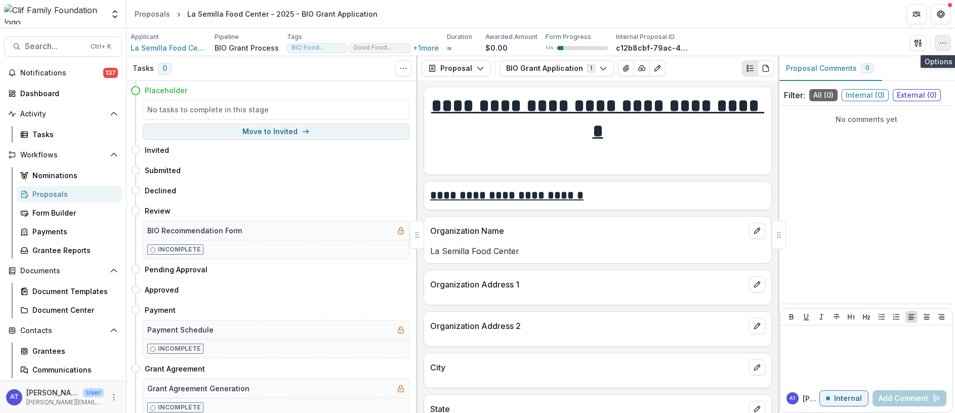
click at [943, 42] on icon "button" at bounding box center [943, 43] width 8 height 8
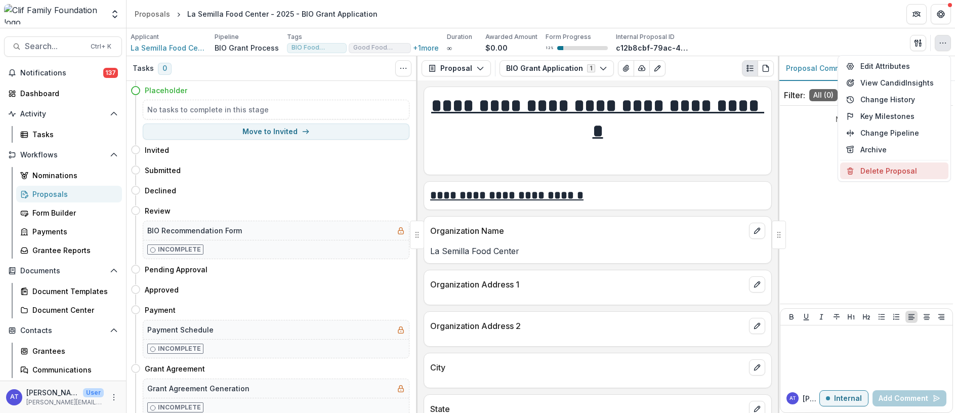
click at [896, 170] on button "Delete Proposal" at bounding box center [894, 170] width 108 height 17
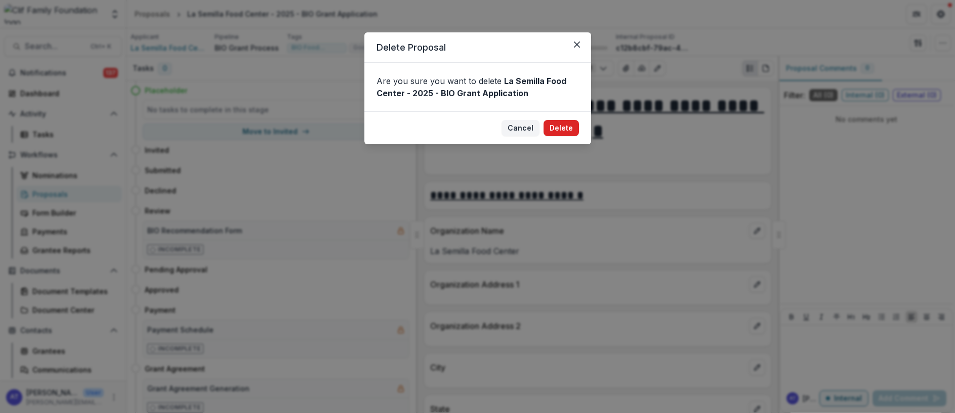
click at [558, 127] on button "Delete" at bounding box center [561, 128] width 35 height 16
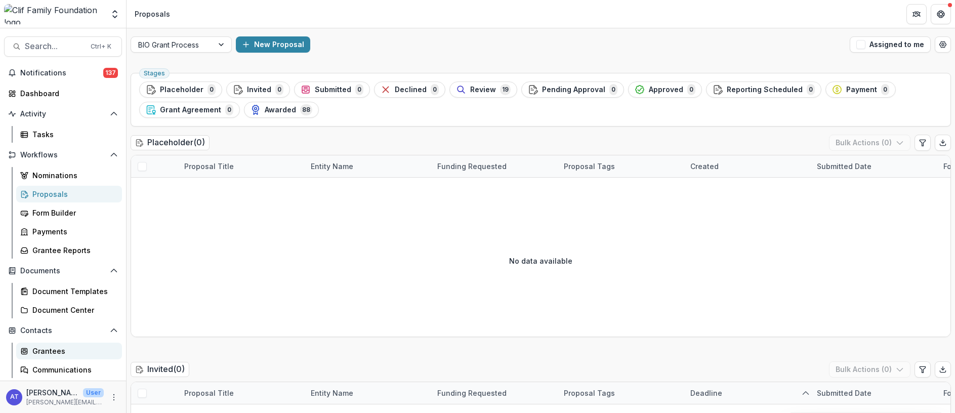
click at [49, 354] on div "Grantees" at bounding box center [72, 351] width 81 height 11
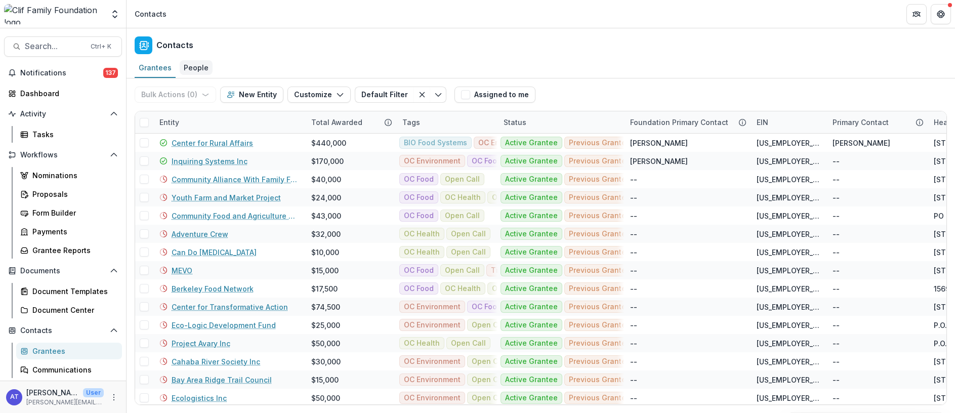
click at [196, 68] on div "People" at bounding box center [196, 67] width 33 height 15
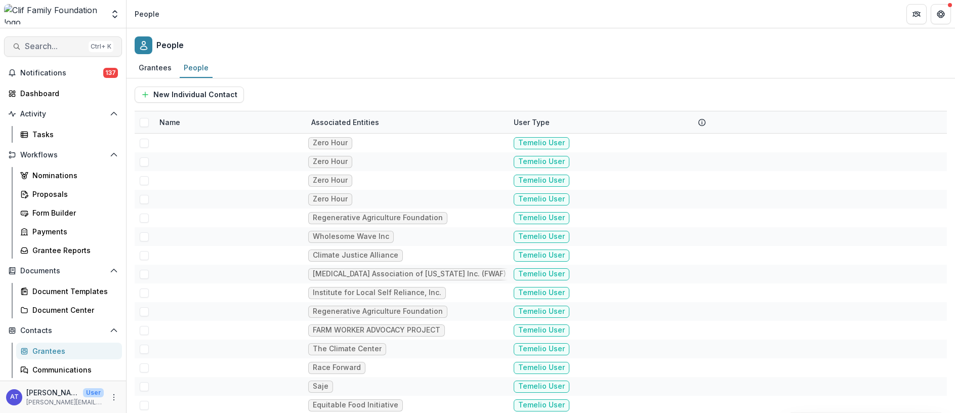
click at [40, 48] on span "Search..." at bounding box center [55, 47] width 60 height 10
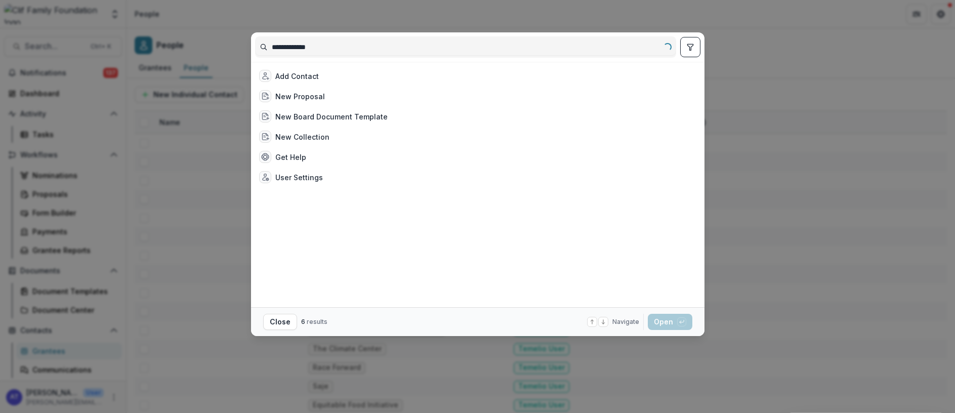
type input "**********"
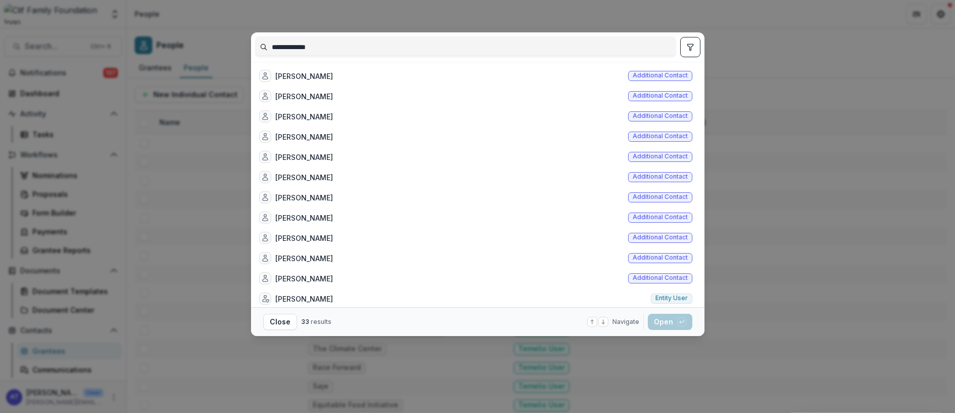
click at [757, 68] on div "**********" at bounding box center [477, 206] width 955 height 413
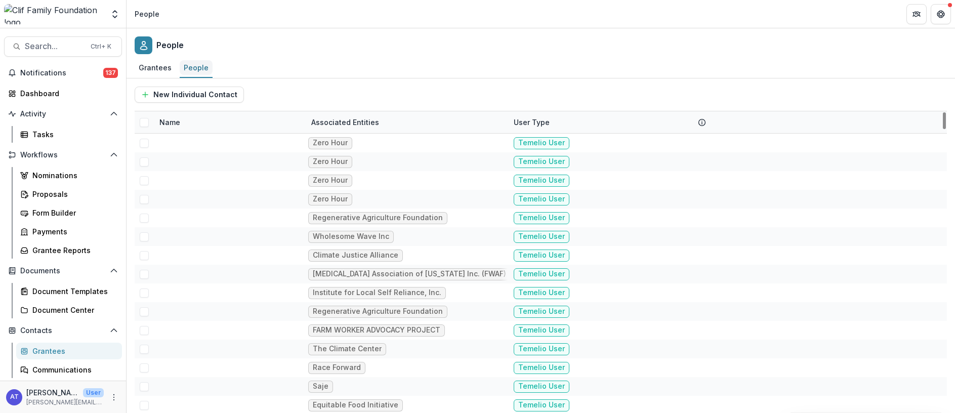
click at [194, 68] on div "People" at bounding box center [196, 67] width 33 height 15
click at [169, 124] on div "Name" at bounding box center [169, 122] width 33 height 11
click at [177, 141] on input at bounding box center [215, 145] width 121 height 16
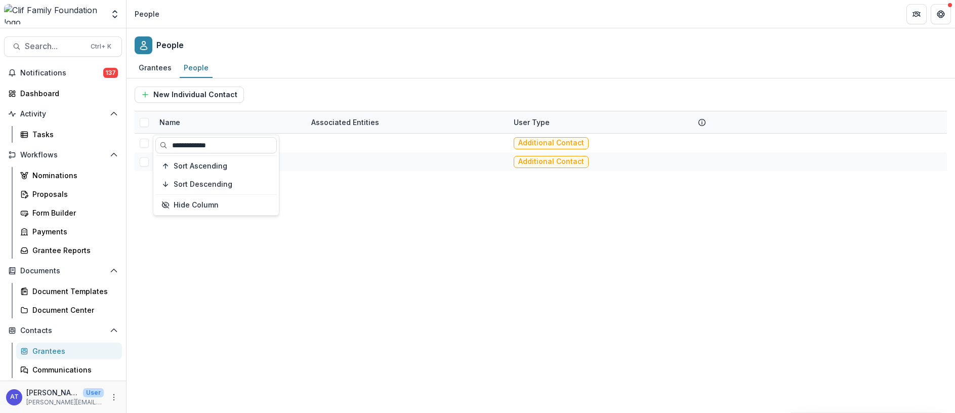
type input "**********"
click at [363, 240] on div "[PERSON_NAME] Additional Contact [PERSON_NAME] Additional Contact" at bounding box center [541, 273] width 812 height 279
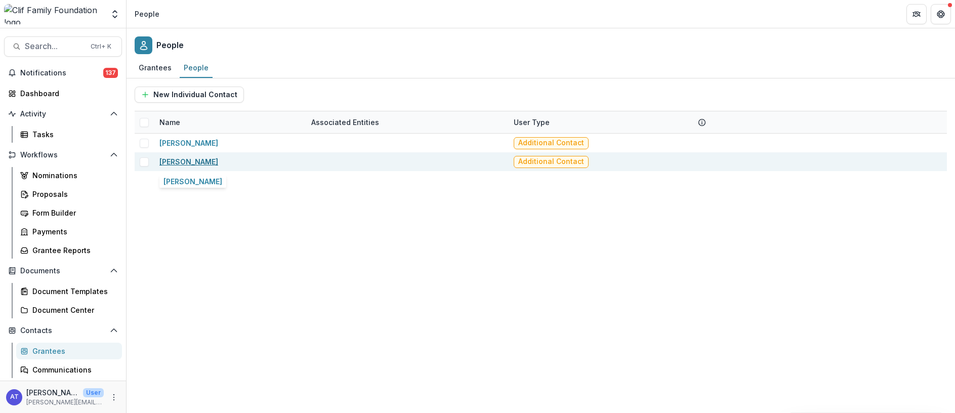
click at [198, 163] on link "[PERSON_NAME]" at bounding box center [188, 161] width 59 height 9
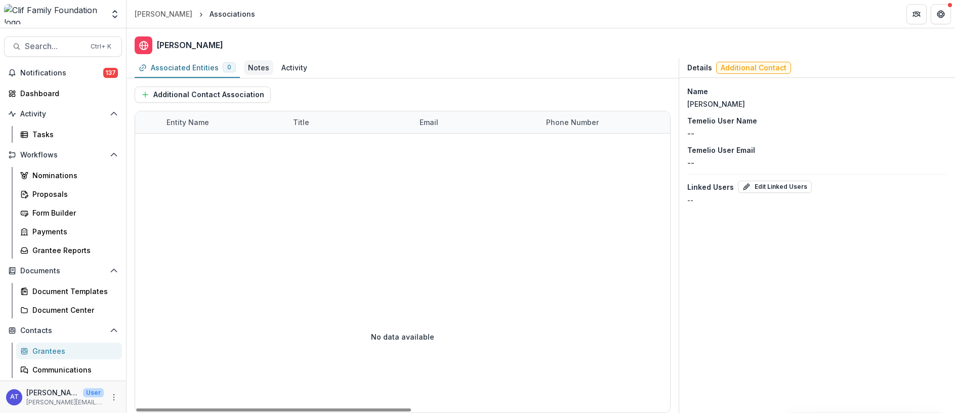
click at [251, 68] on div "Notes" at bounding box center [258, 67] width 21 height 11
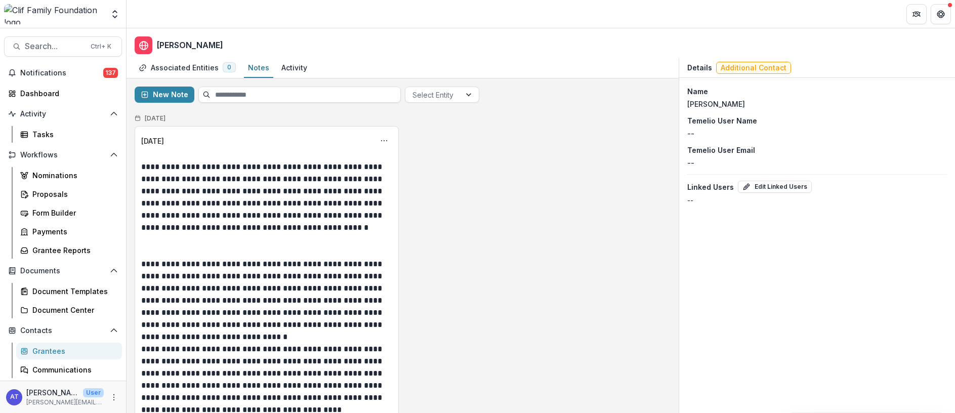
click at [701, 122] on p "Temelio User Name" at bounding box center [722, 120] width 70 height 11
click at [50, 351] on div "Grantees" at bounding box center [72, 351] width 81 height 11
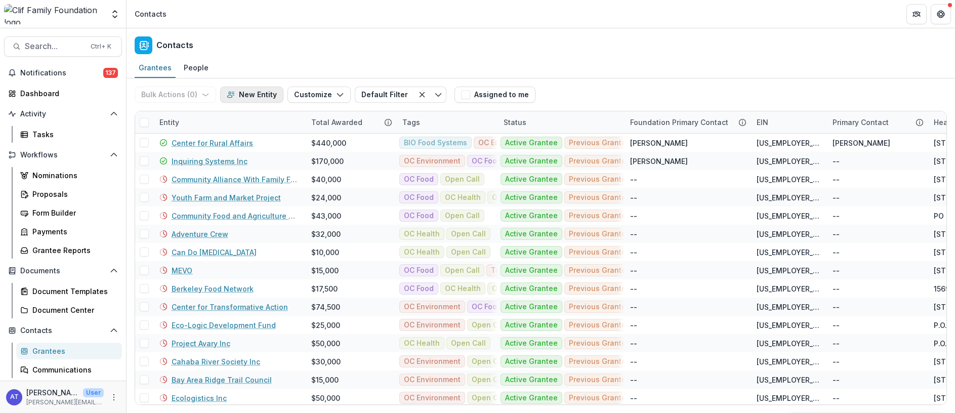
click at [249, 96] on button "New Entity" at bounding box center [251, 95] width 63 height 16
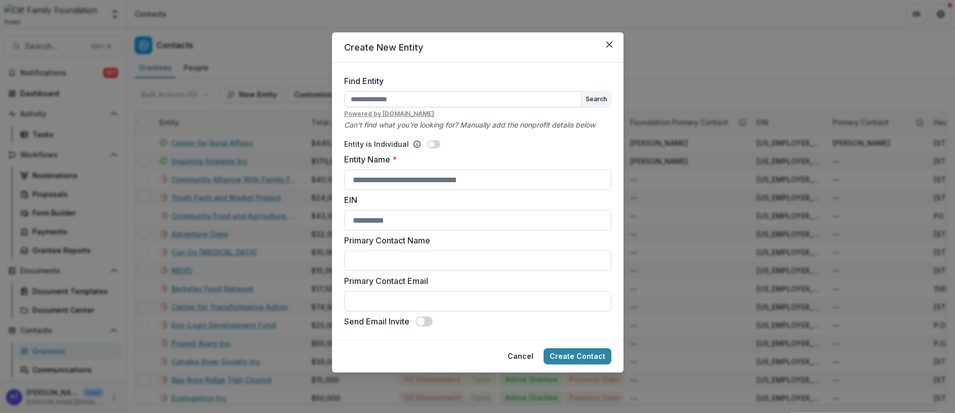
click at [379, 97] on input "Find Entity" at bounding box center [462, 99] width 237 height 16
type input "**********"
drag, startPoint x: 436, startPoint y: 98, endPoint x: 335, endPoint y: 91, distance: 100.9
click at [335, 91] on form "**********" at bounding box center [478, 201] width 292 height 277
click at [378, 185] on input "Entity Name *" at bounding box center [477, 180] width 267 height 20
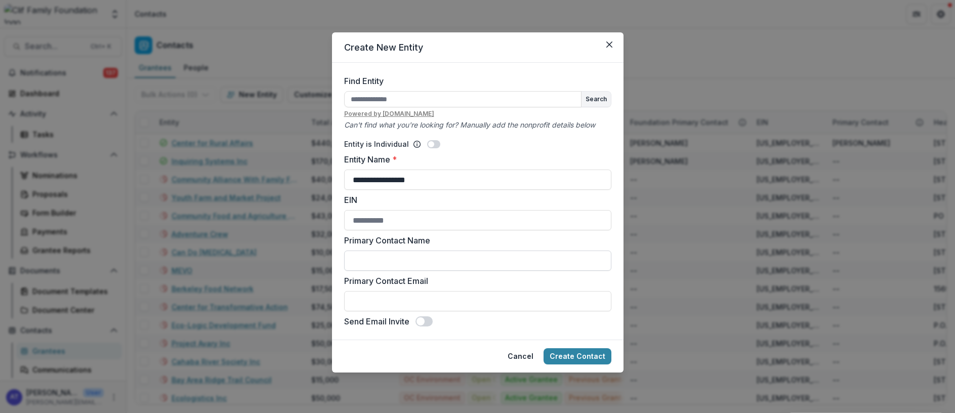
type input "**********"
drag, startPoint x: 395, startPoint y: 260, endPoint x: 401, endPoint y: 255, distance: 7.9
click at [395, 260] on input "Primary Contact Name" at bounding box center [477, 261] width 267 height 20
click at [429, 222] on input "EIN" at bounding box center [477, 220] width 267 height 20
click at [388, 258] on input "Primary Contact Name" at bounding box center [477, 261] width 267 height 20
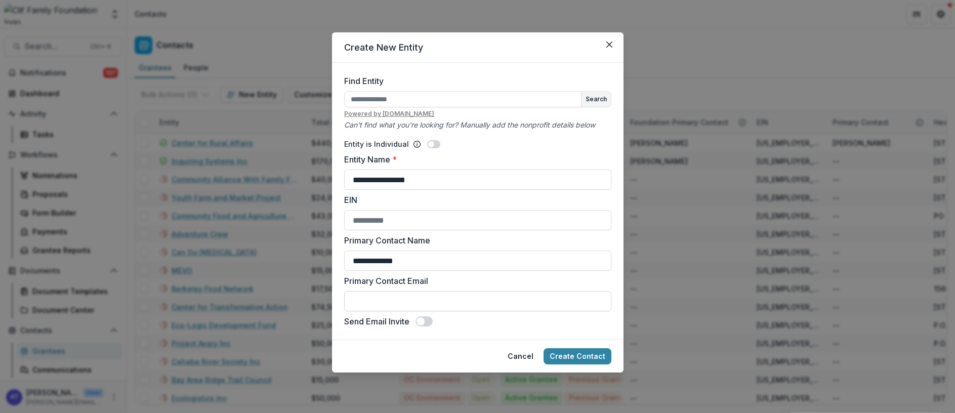
type input "**********"
click at [379, 298] on input "Primary Contact Email" at bounding box center [477, 301] width 267 height 20
click at [580, 357] on button "Create Contact" at bounding box center [578, 356] width 68 height 16
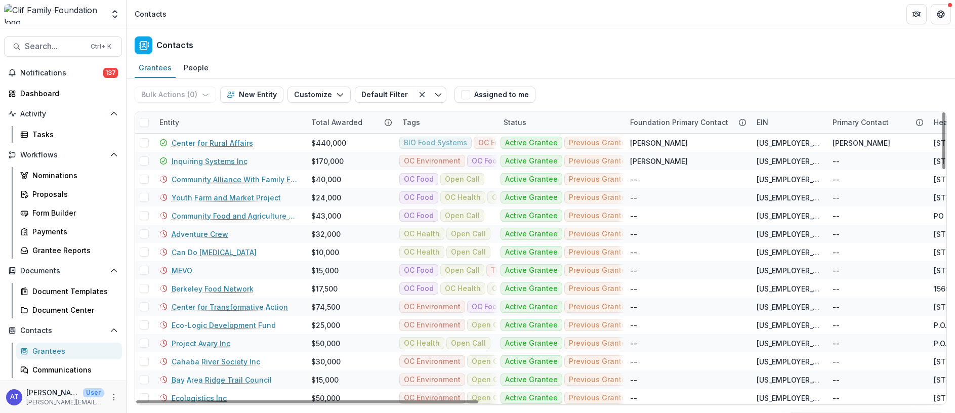
click at [183, 125] on div "Entity" at bounding box center [169, 122] width 32 height 11
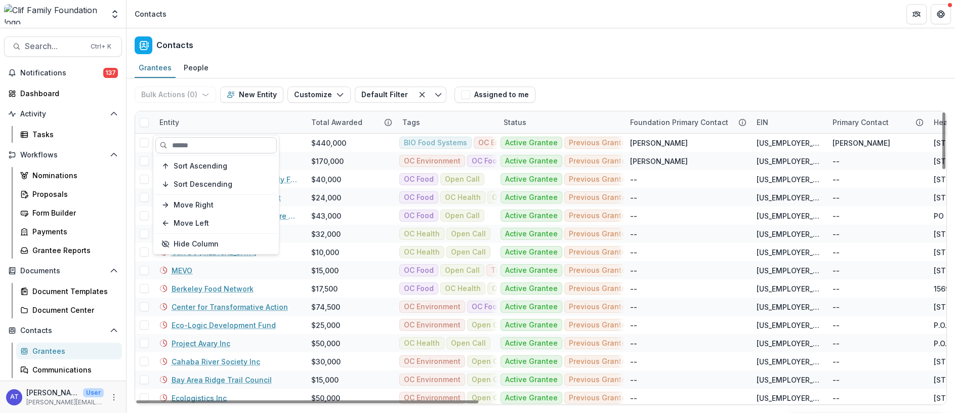
click at [194, 152] on input at bounding box center [215, 145] width 121 height 16
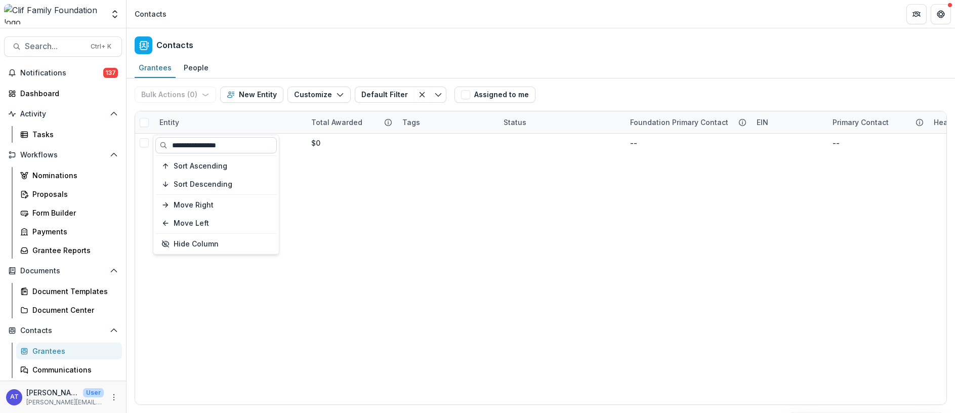
type input "**********"
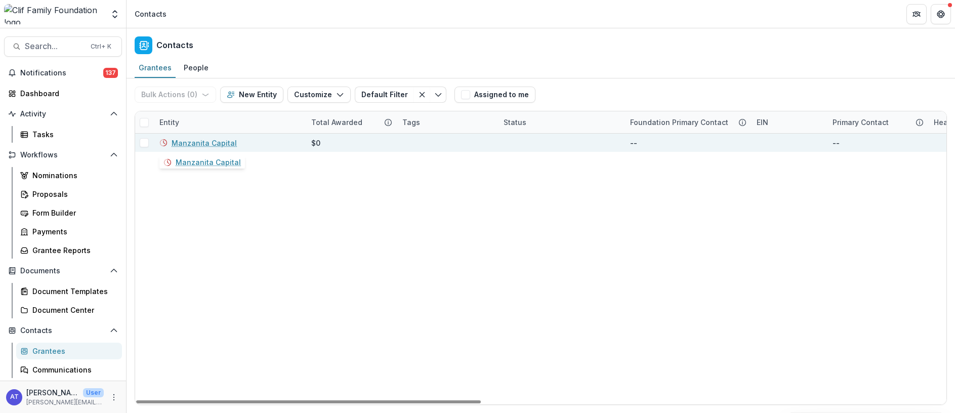
click at [194, 141] on link "Manzanita Capital" at bounding box center [204, 143] width 65 height 11
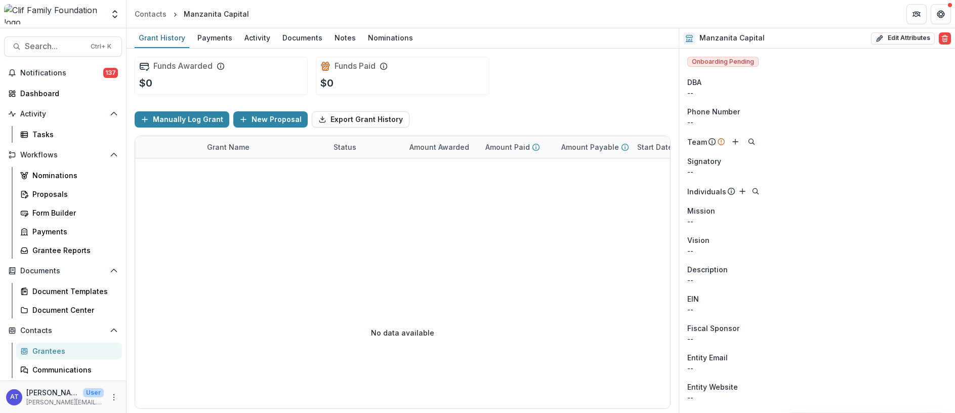
click at [720, 91] on div "--" at bounding box center [817, 93] width 260 height 11
click at [905, 37] on button "Edit Attributes" at bounding box center [903, 38] width 64 height 12
select select
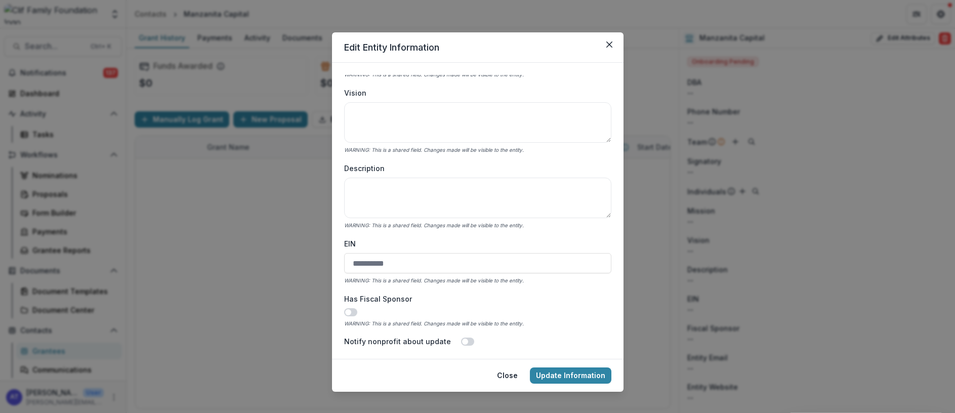
scroll to position [232, 0]
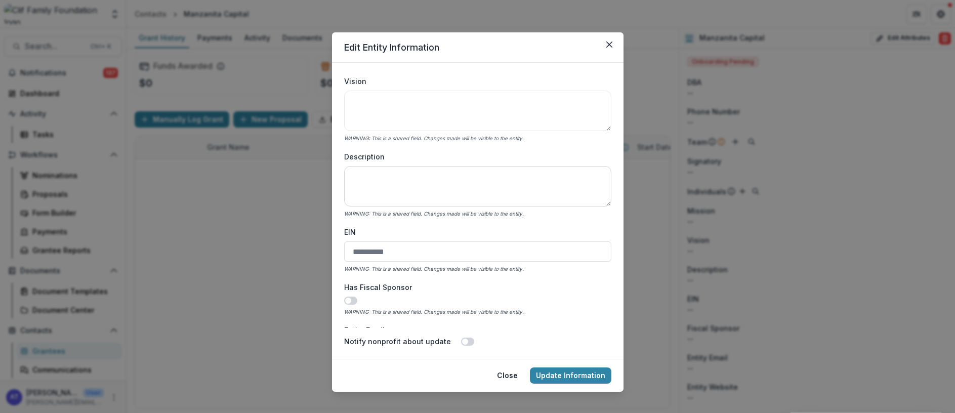
click at [374, 180] on textarea "Description" at bounding box center [477, 186] width 267 height 40
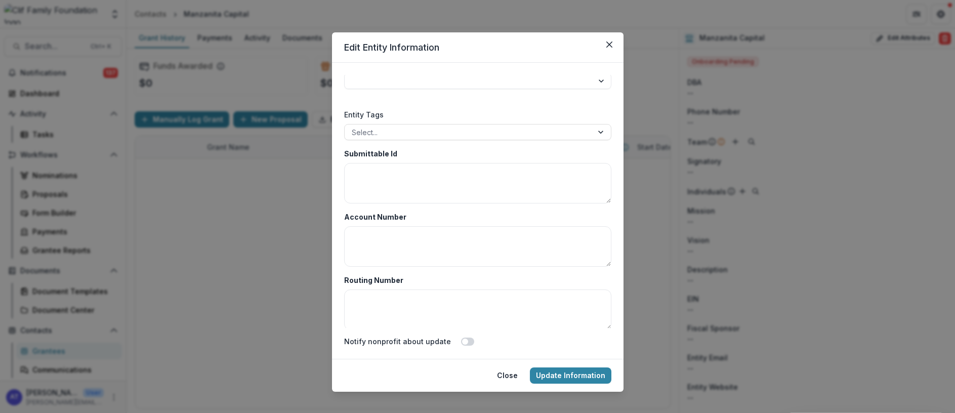
scroll to position [1676, 0]
type textarea "**********"
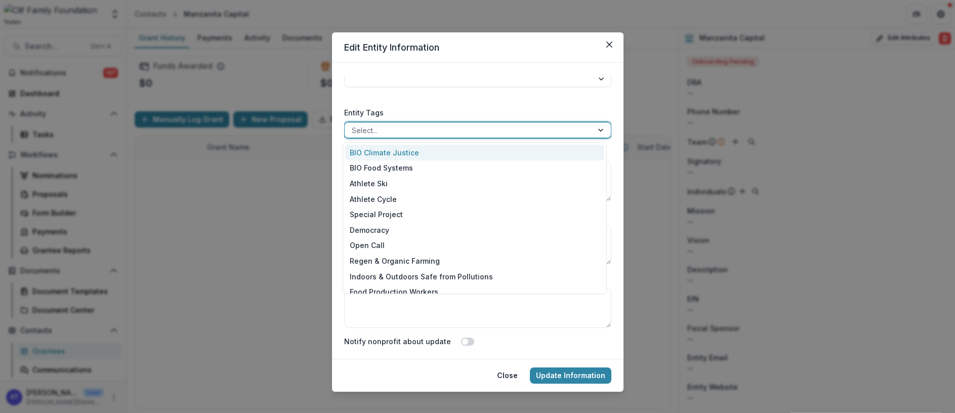
click at [594, 130] on div at bounding box center [602, 129] width 18 height 15
click at [402, 171] on div "BIO Food Systems" at bounding box center [474, 168] width 259 height 16
click at [597, 133] on div at bounding box center [594, 129] width 34 height 15
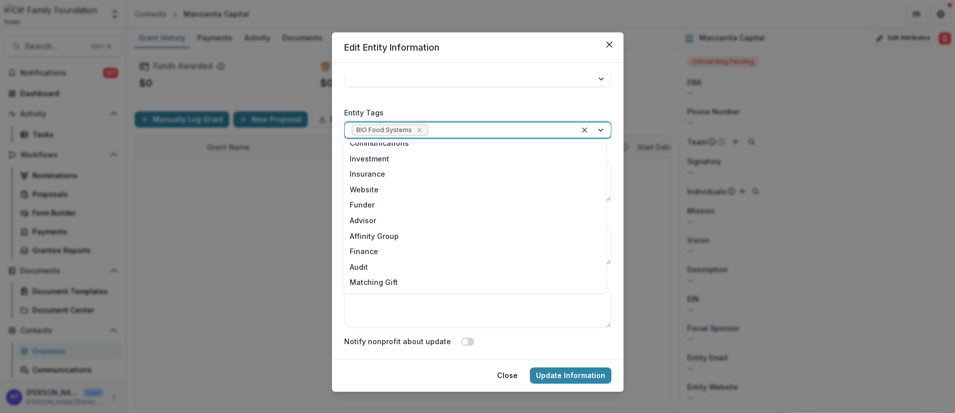
scroll to position [228, 0]
drag, startPoint x: 357, startPoint y: 222, endPoint x: 376, endPoint y: 214, distance: 20.4
click at [357, 222] on div "Advisor" at bounding box center [474, 219] width 259 height 16
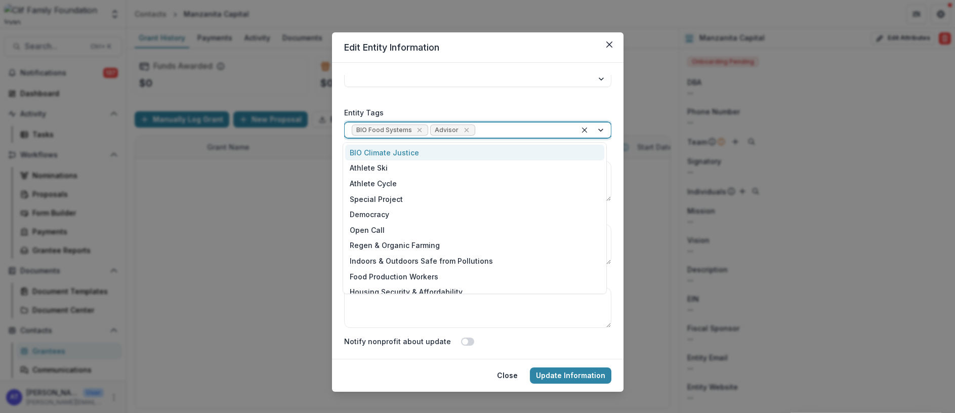
click at [598, 131] on div at bounding box center [594, 129] width 34 height 15
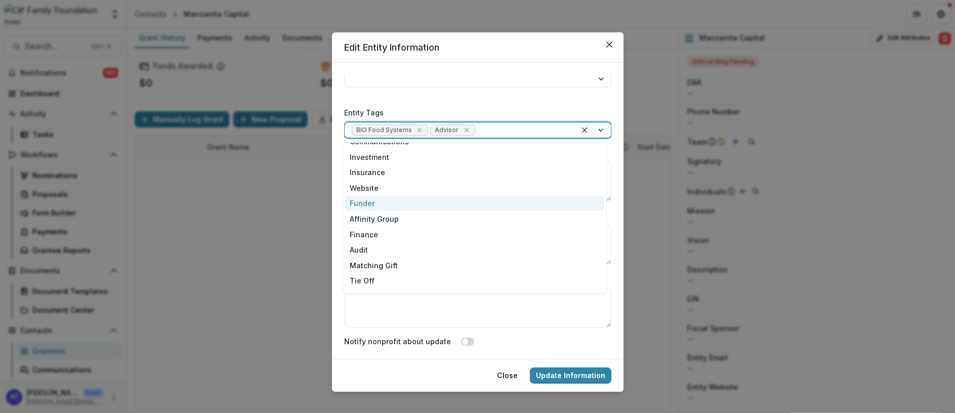
click at [370, 203] on div "Funder" at bounding box center [474, 204] width 259 height 16
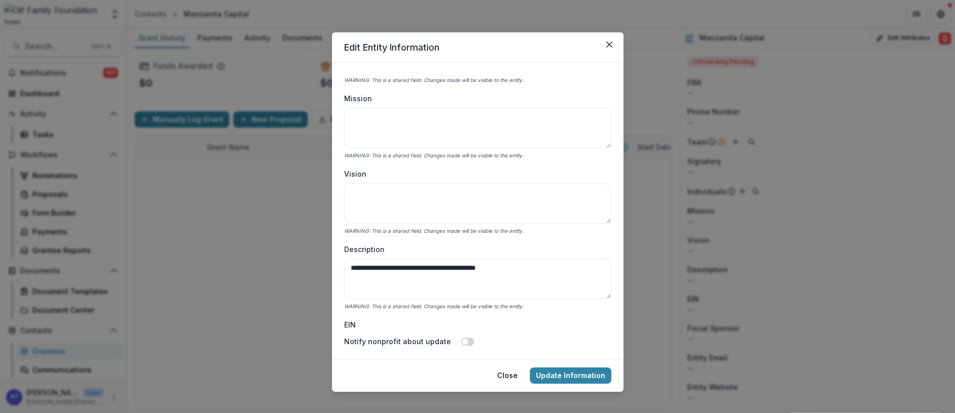
scroll to position [0, 0]
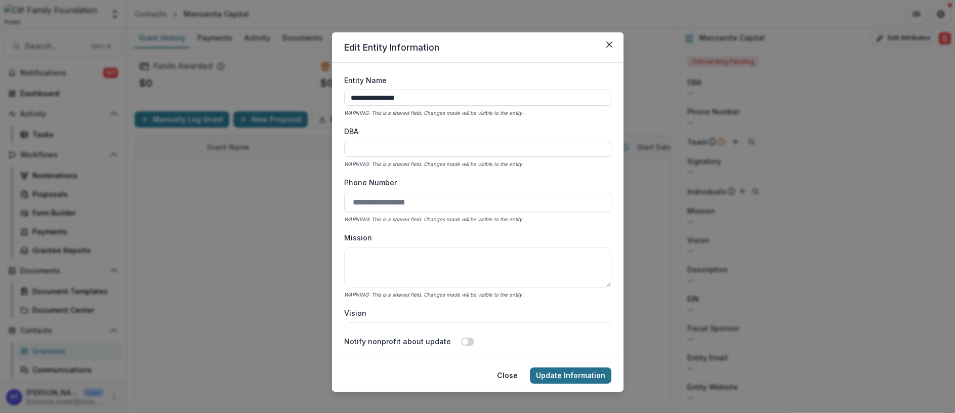
click at [580, 378] on button "Update Information" at bounding box center [570, 375] width 81 height 16
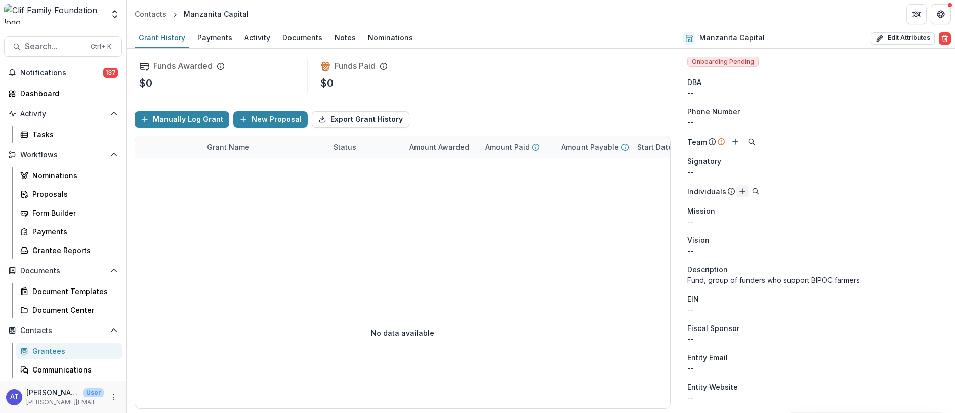
click at [740, 191] on line "Add" at bounding box center [742, 191] width 5 height 0
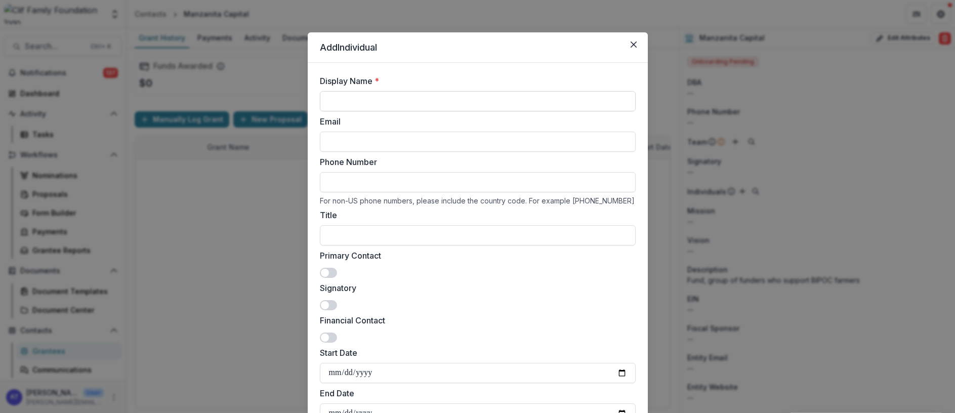
click at [372, 103] on input "Display Name *" at bounding box center [478, 101] width 316 height 20
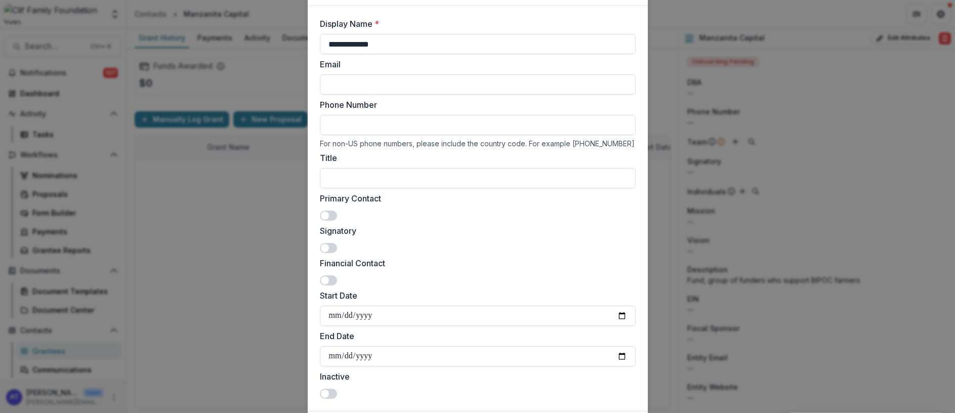
scroll to position [120, 0]
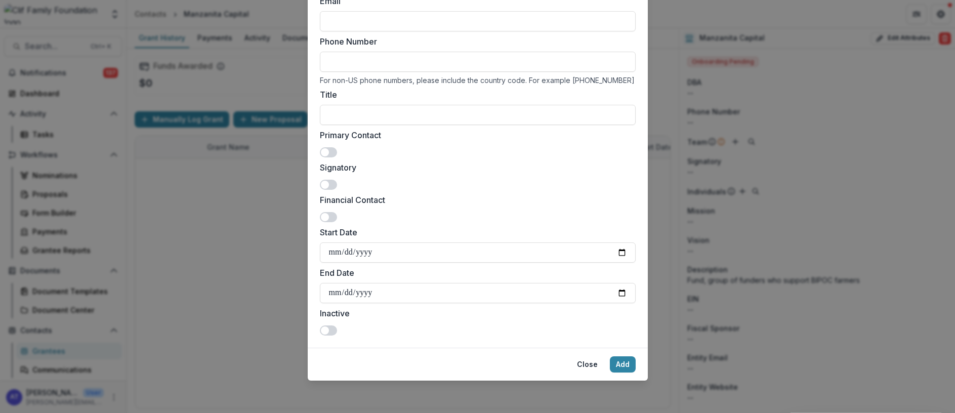
type input "**********"
click at [329, 152] on span at bounding box center [328, 152] width 17 height 10
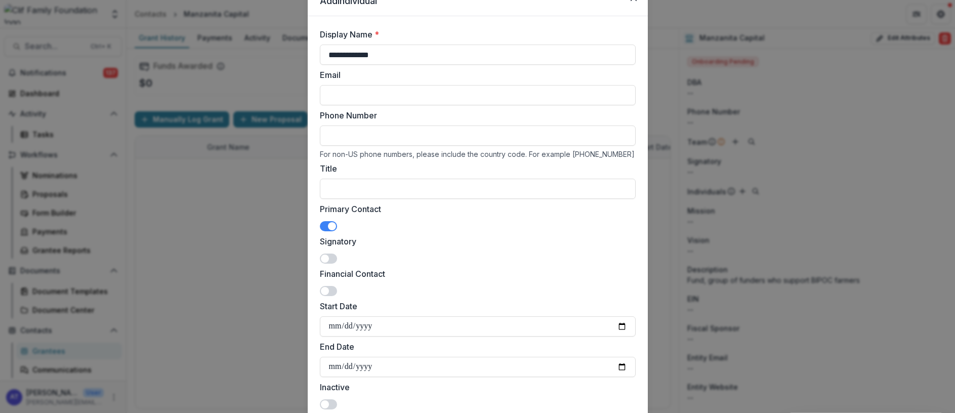
scroll to position [0, 0]
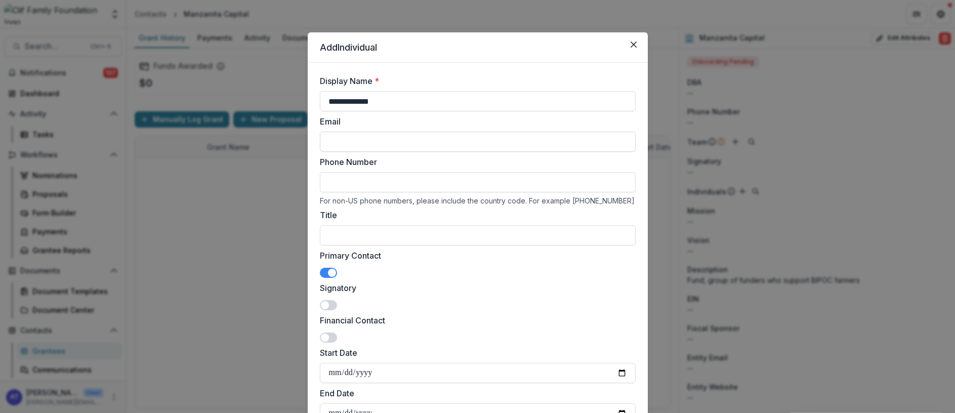
drag, startPoint x: 365, startPoint y: 141, endPoint x: 416, endPoint y: 148, distance: 51.7
click at [365, 141] on input "Email" at bounding box center [478, 142] width 316 height 20
click at [629, 263] on div "Primary Contact" at bounding box center [478, 264] width 316 height 28
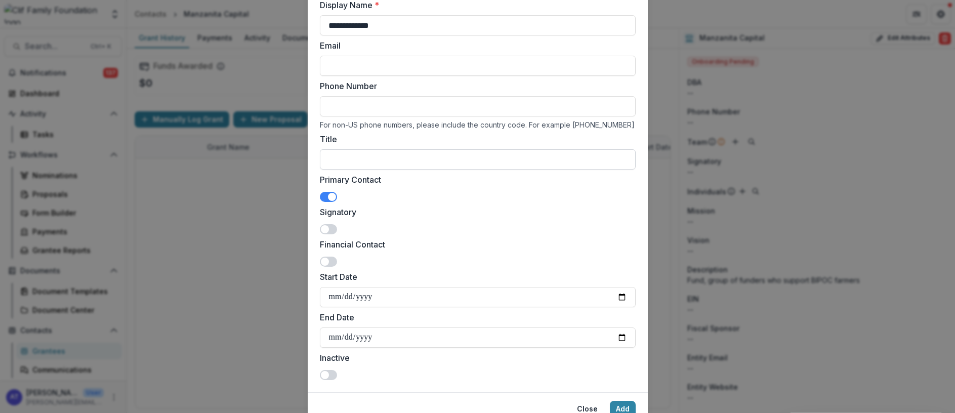
scroll to position [120, 0]
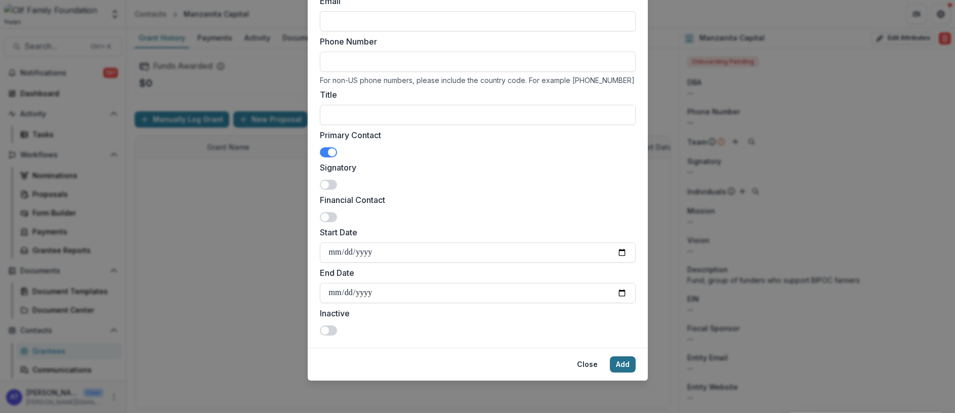
click at [621, 366] on button "Add" at bounding box center [623, 364] width 26 height 16
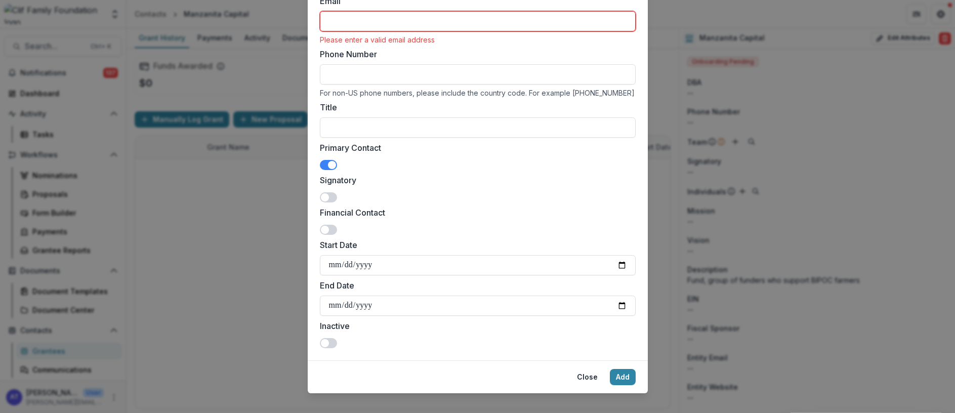
click at [363, 9] on div "Email Please enter a valid email address" at bounding box center [478, 19] width 316 height 49
click at [398, 24] on input "Email" at bounding box center [478, 21] width 316 height 20
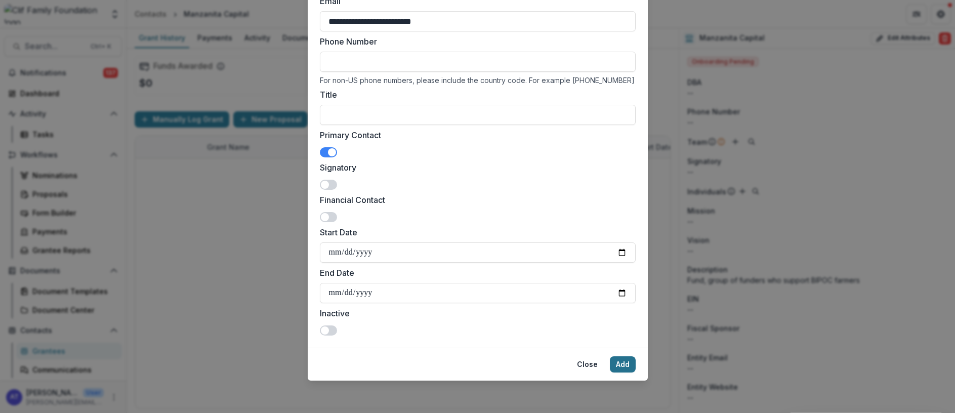
type input "**********"
click at [619, 362] on button "Add" at bounding box center [623, 364] width 26 height 16
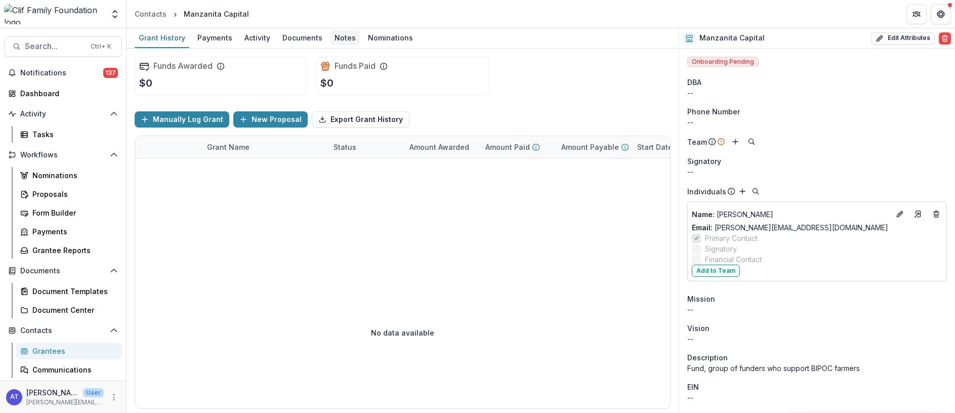
click at [335, 40] on div "Notes" at bounding box center [345, 37] width 29 height 15
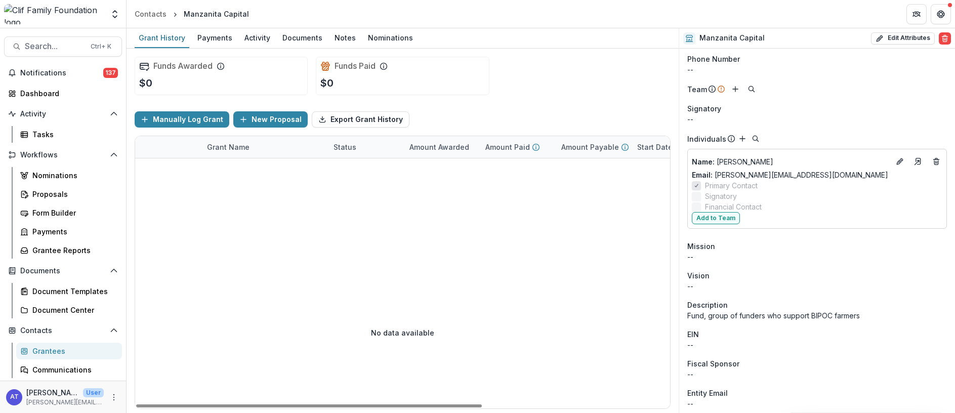
scroll to position [76, 0]
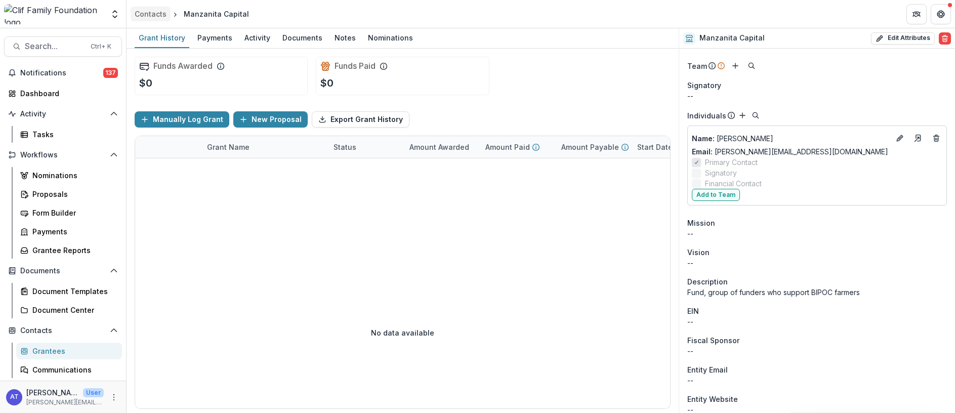
click at [154, 16] on div "Contacts" at bounding box center [151, 14] width 32 height 11
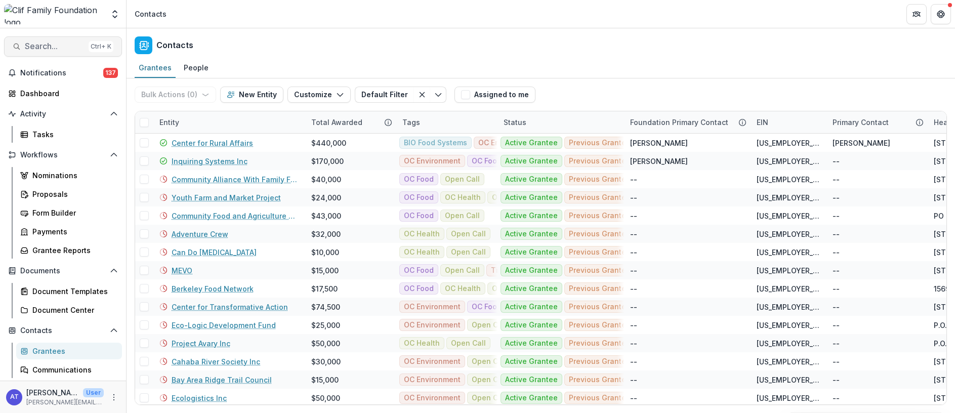
click at [57, 48] on span "Search..." at bounding box center [55, 47] width 60 height 10
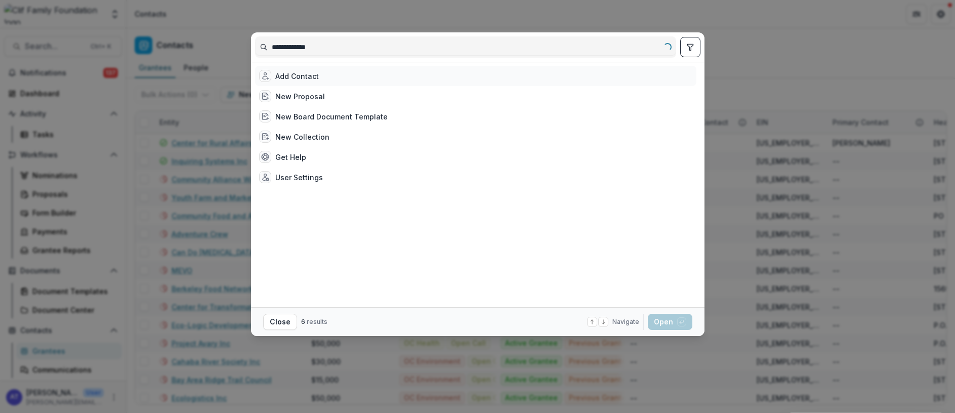
type input "**********"
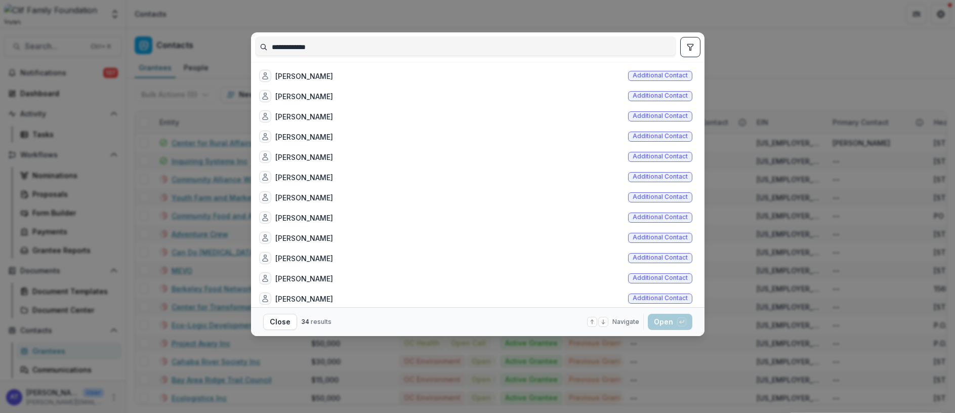
click at [708, 348] on div "**********" at bounding box center [477, 206] width 955 height 413
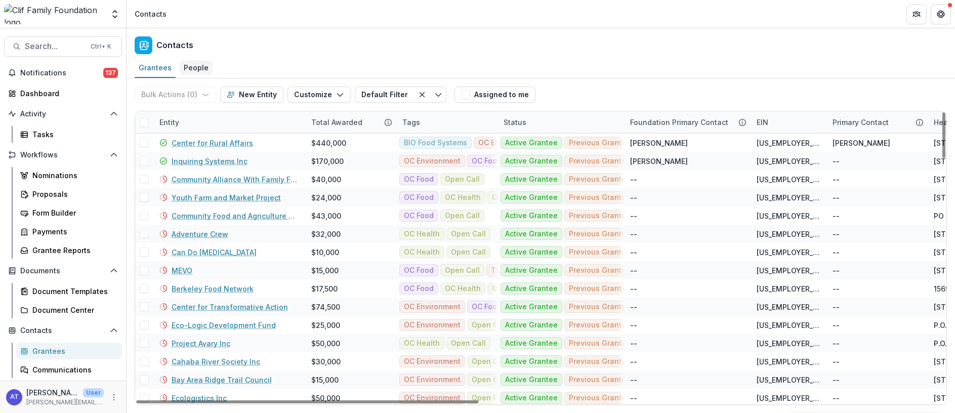
click at [192, 69] on div "People" at bounding box center [196, 67] width 33 height 15
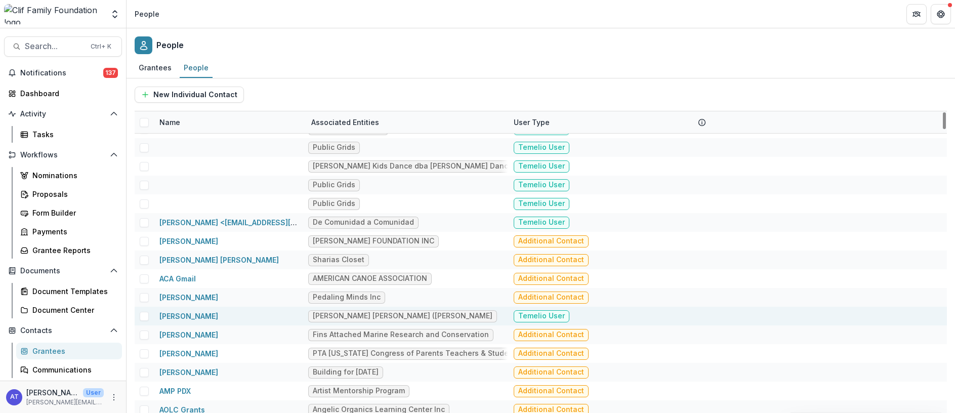
scroll to position [683, 0]
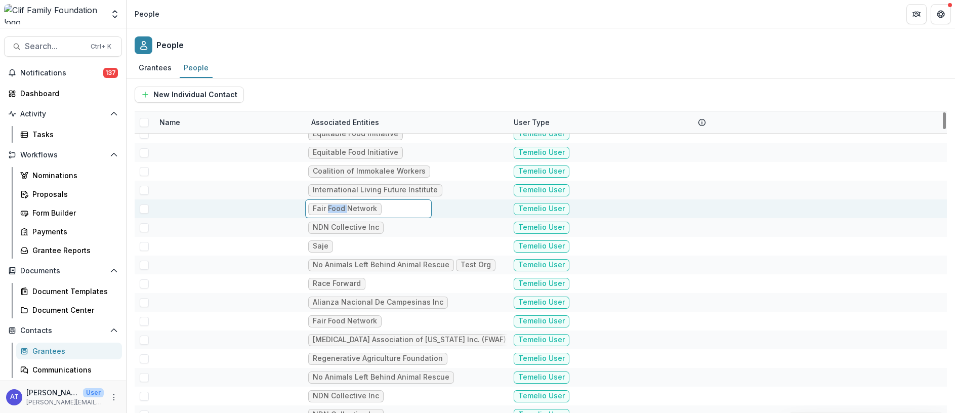
click at [342, 210] on div "Fair Food Network" at bounding box center [345, 208] width 64 height 9
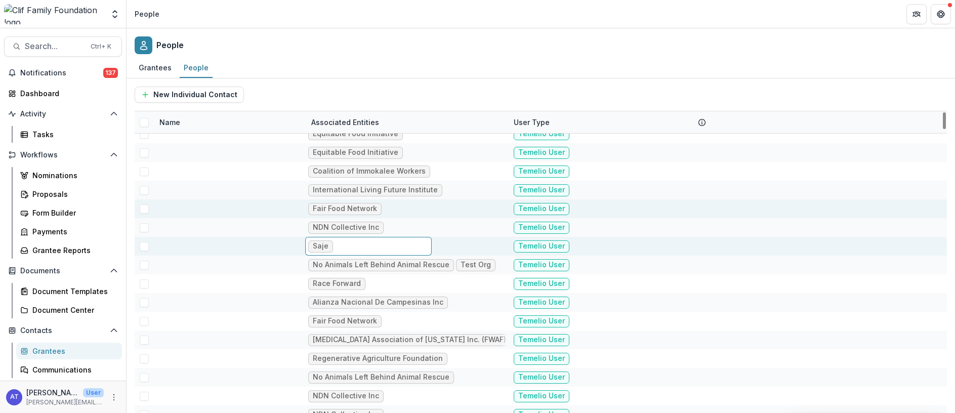
click at [424, 249] on div "Saje" at bounding box center [368, 246] width 127 height 19
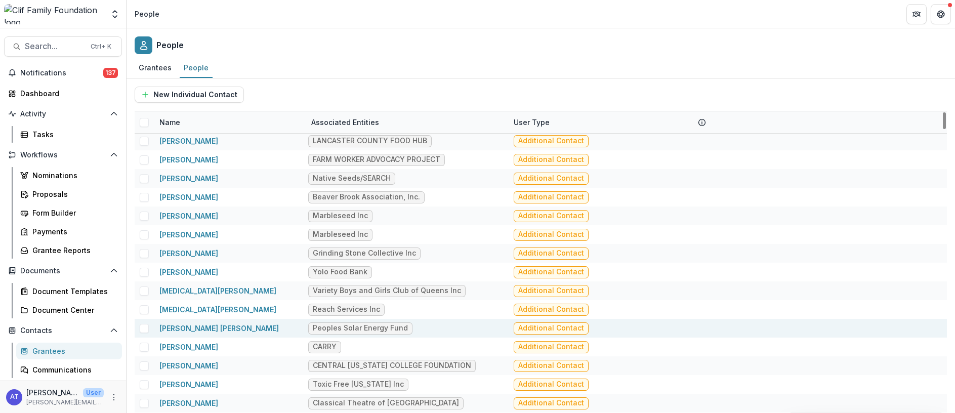
scroll to position [4556, 0]
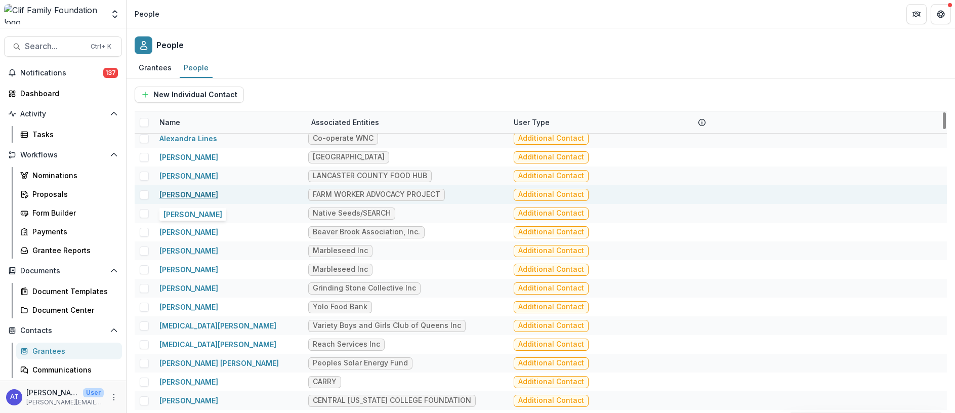
click at [179, 192] on link "[PERSON_NAME]" at bounding box center [188, 194] width 59 height 9
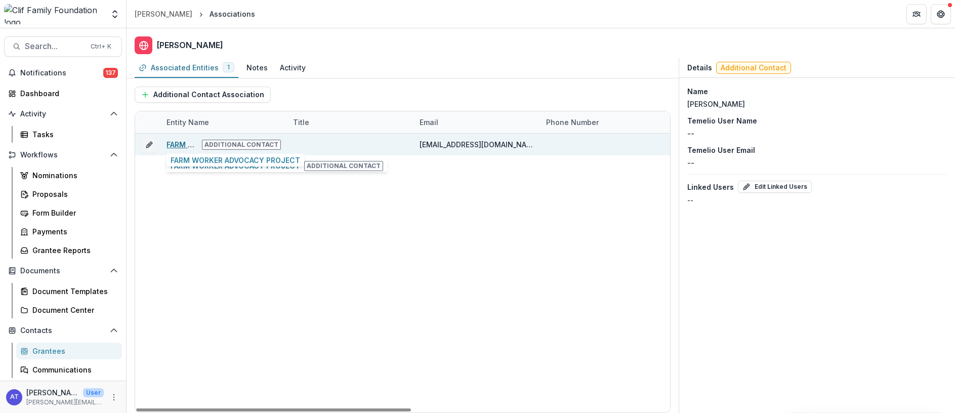
click at [180, 142] on link "FARM WORKER ADVOCACY PROJECT" at bounding box center [232, 144] width 130 height 9
click at [179, 145] on link "FARM WORKER ADVOCACY PROJECT" at bounding box center [232, 144] width 130 height 9
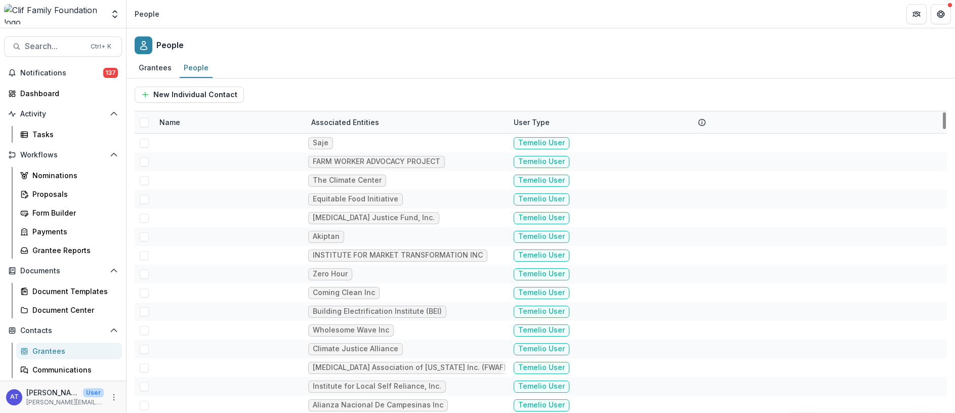
scroll to position [76, 0]
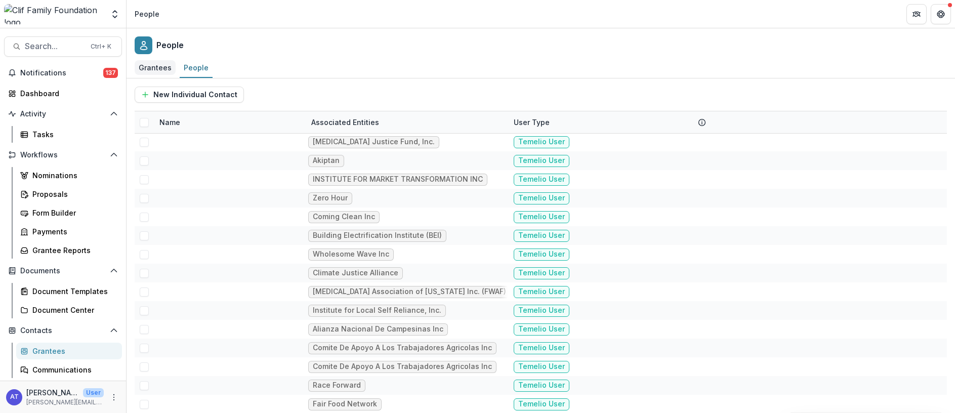
click at [150, 68] on div "Grantees" at bounding box center [155, 67] width 41 height 15
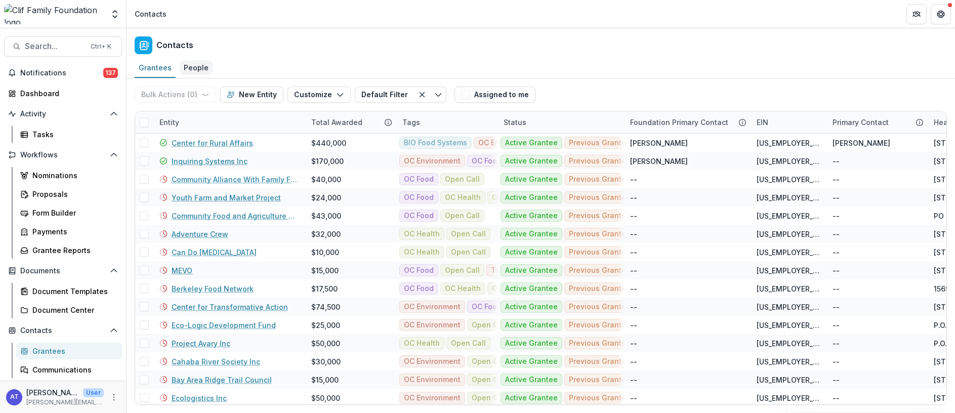
click at [191, 68] on div "People" at bounding box center [196, 67] width 33 height 15
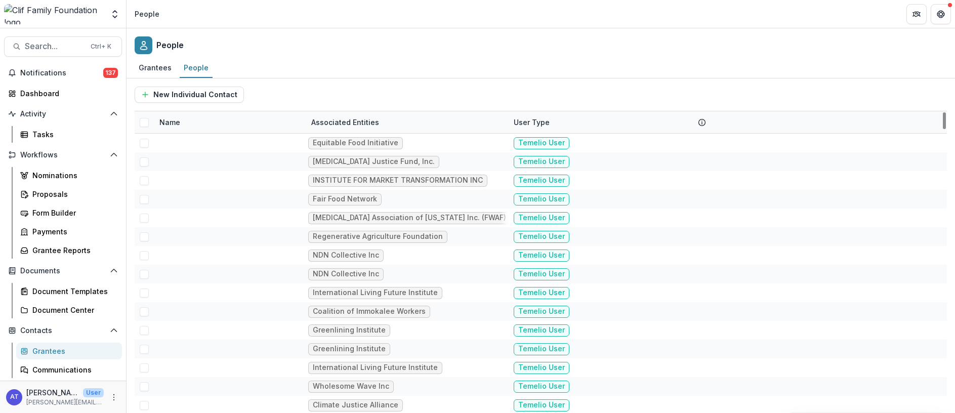
click at [170, 126] on div "Name" at bounding box center [169, 122] width 33 height 11
click at [195, 151] on input at bounding box center [215, 145] width 121 height 16
type input "**********"
click at [171, 124] on div "Name" at bounding box center [169, 122] width 33 height 11
click at [179, 145] on input at bounding box center [215, 145] width 121 height 16
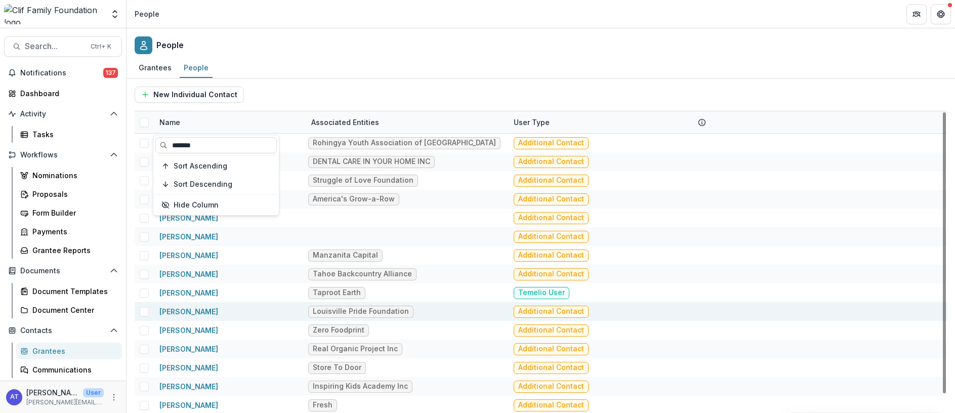
type input "*******"
click at [267, 303] on div "[PERSON_NAME]" at bounding box center [229, 311] width 140 height 19
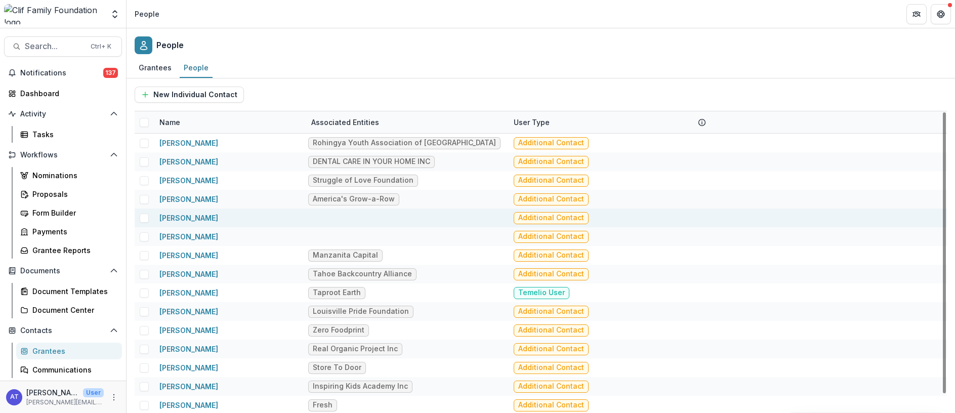
click at [145, 218] on span at bounding box center [144, 218] width 9 height 9
click at [279, 92] on button "Bulk Delete (1)" at bounding box center [286, 95] width 76 height 16
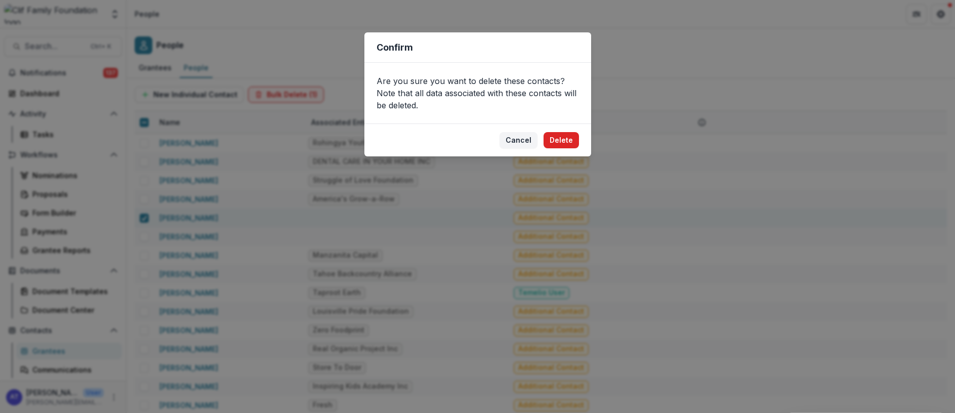
click at [566, 143] on button "Delete" at bounding box center [561, 140] width 35 height 16
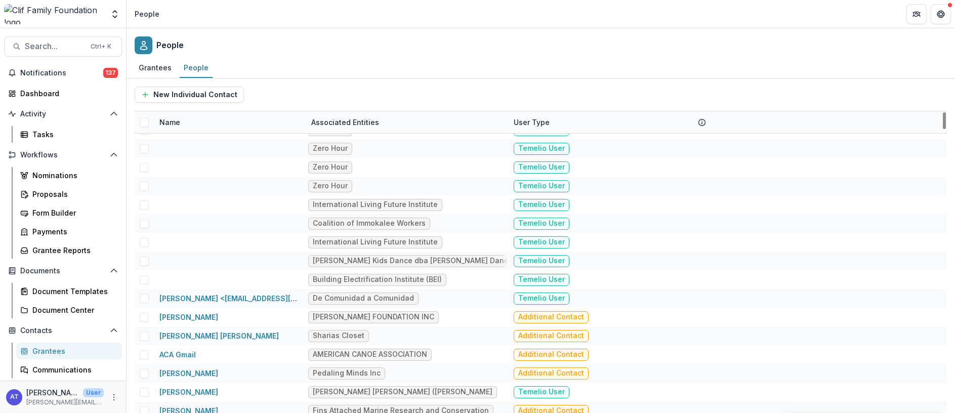
scroll to position [1291, 0]
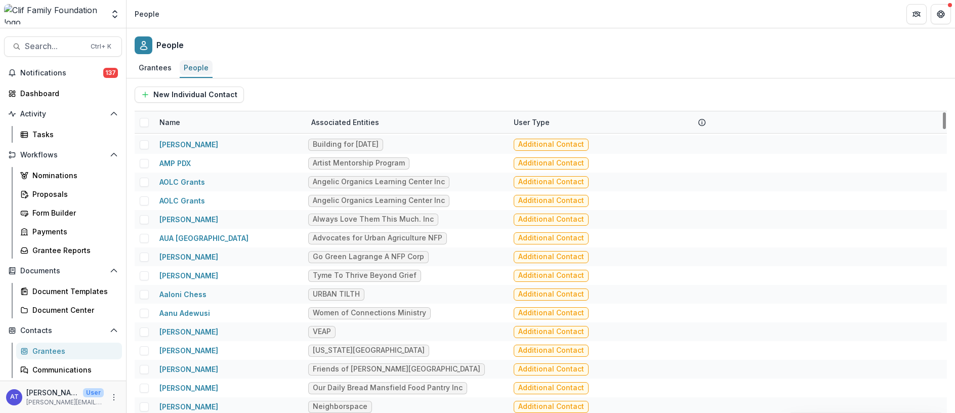
click at [199, 68] on div "People" at bounding box center [196, 67] width 33 height 15
click at [173, 117] on div "Name" at bounding box center [169, 122] width 33 height 11
click at [186, 144] on input at bounding box center [215, 145] width 121 height 16
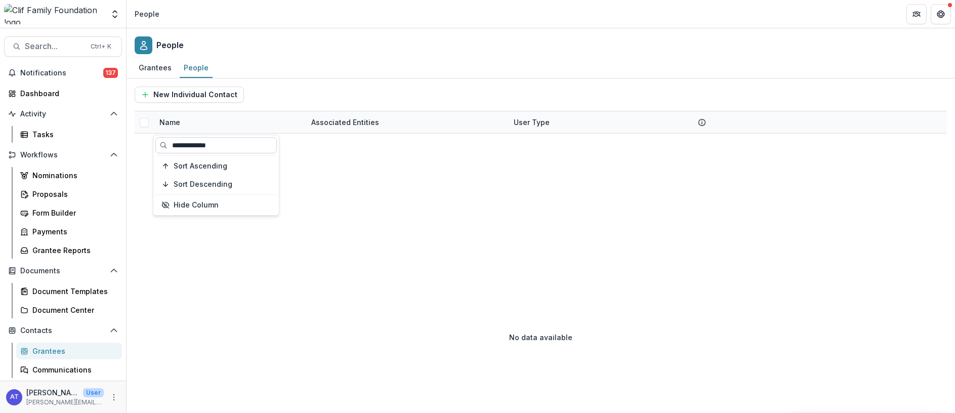
type input "**********"
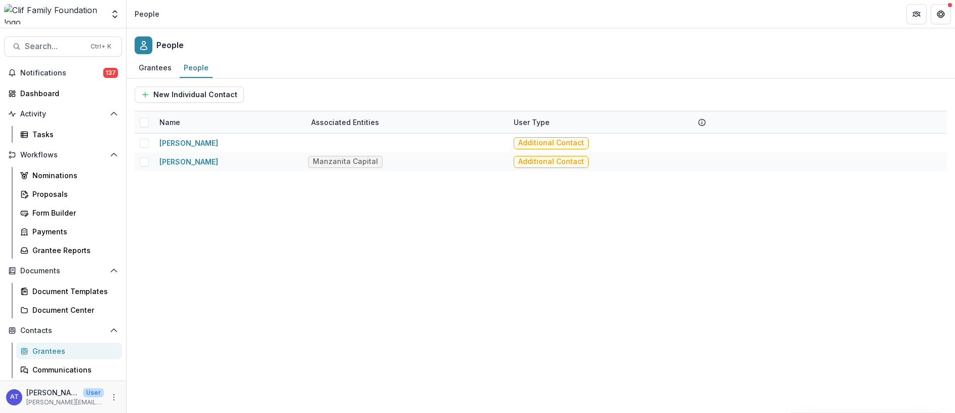
click at [324, 242] on div "[PERSON_NAME] Additional Contact [PERSON_NAME] Capital Additional Contact" at bounding box center [541, 273] width 812 height 279
